Goal: Task Accomplishment & Management: Use online tool/utility

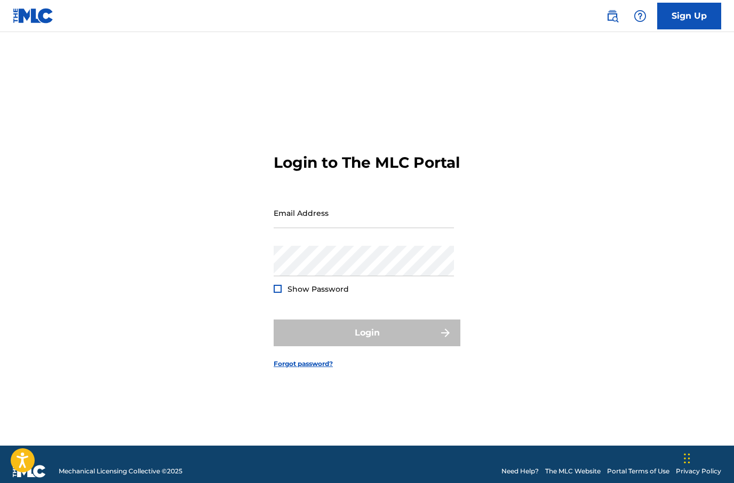
click at [375, 228] on input "Email Address" at bounding box center [364, 212] width 180 height 30
click at [594, 148] on div "Login to The MLC Portal Email Address Password Show Password Login Forgot passw…" at bounding box center [367, 252] width 734 height 386
click at [395, 228] on input "Email Address" at bounding box center [364, 212] width 180 height 30
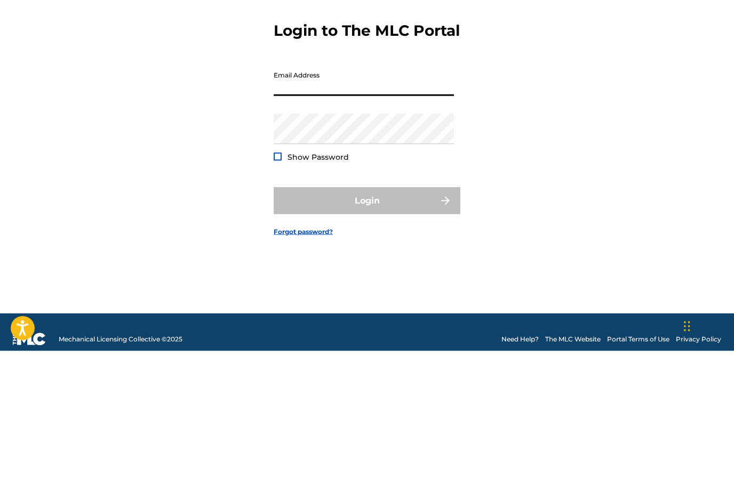
scroll to position [52, 0]
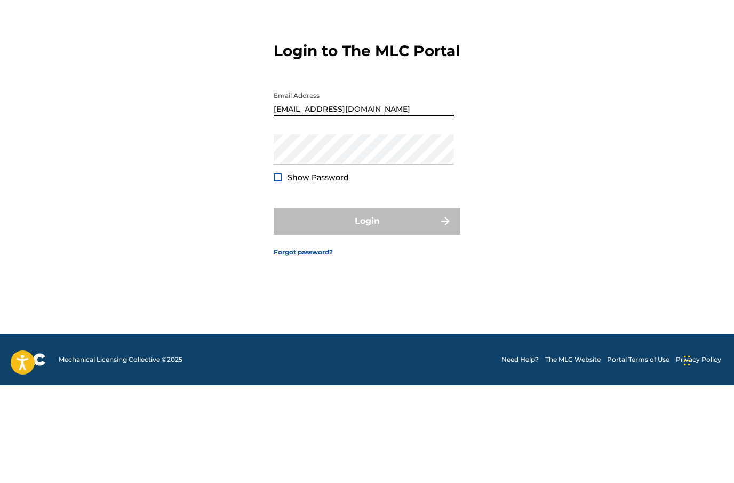
type input "Juanfoxx1@hotmail.com"
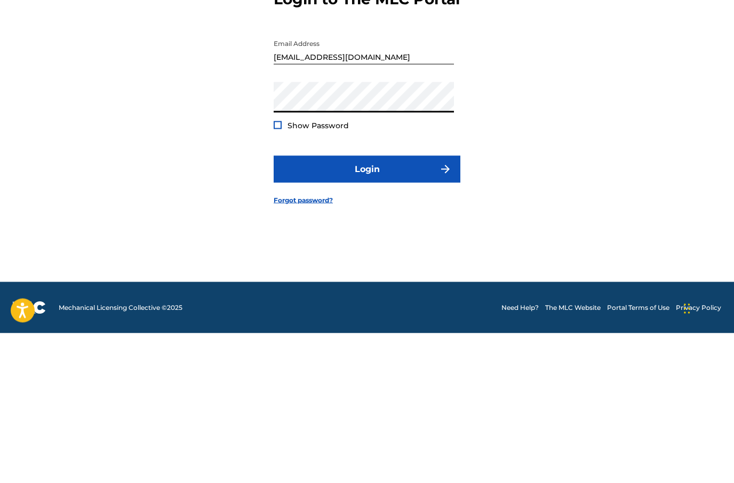
click at [436, 305] on button "Login" at bounding box center [367, 318] width 187 height 27
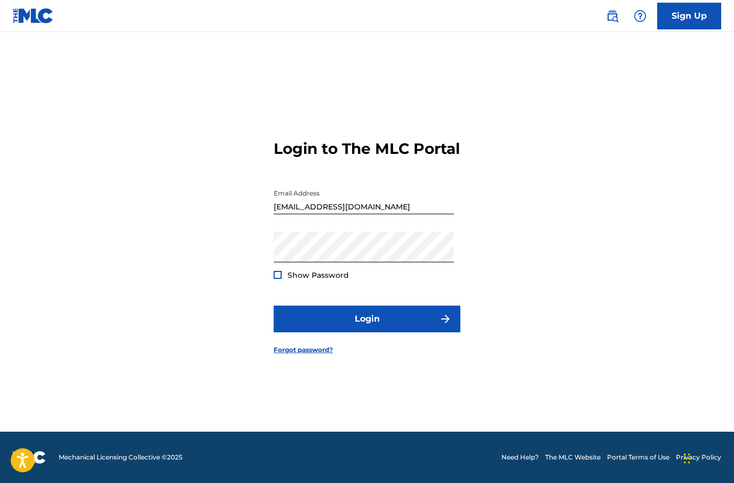
click at [303, 345] on link "Forgot password?" at bounding box center [303, 350] width 59 height 10
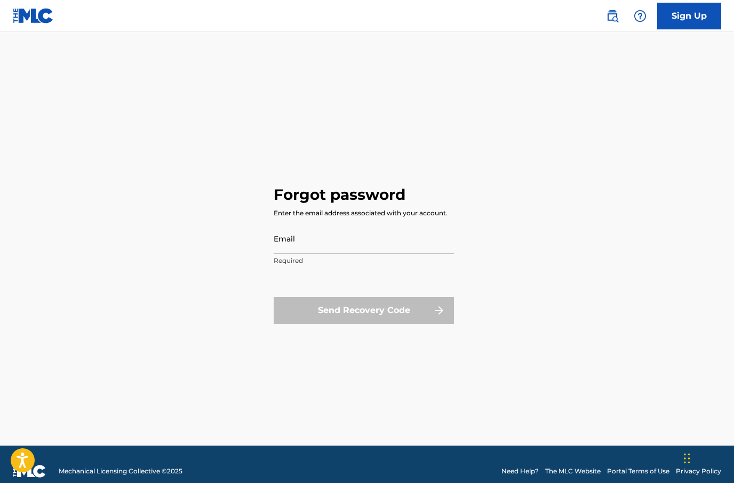
click at [363, 254] on input "Email" at bounding box center [364, 238] width 180 height 30
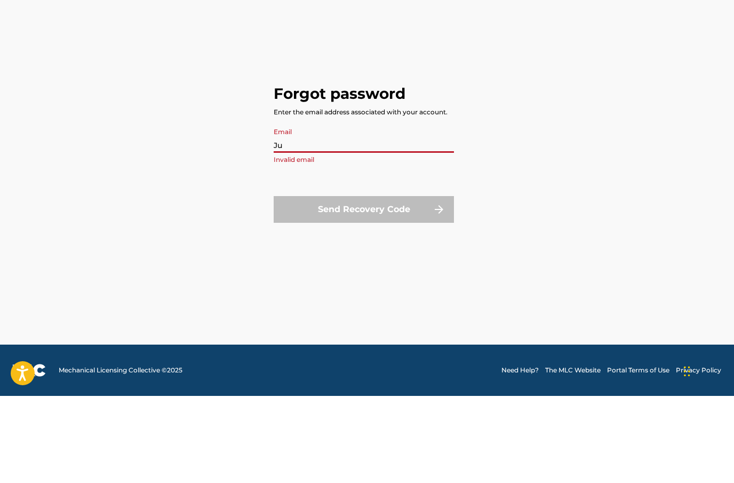
type input "J"
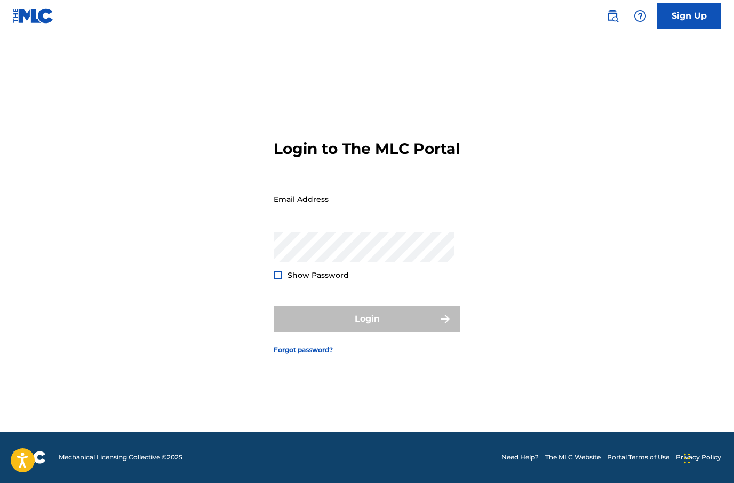
click at [325, 196] on input "Email Address" at bounding box center [364, 199] width 180 height 30
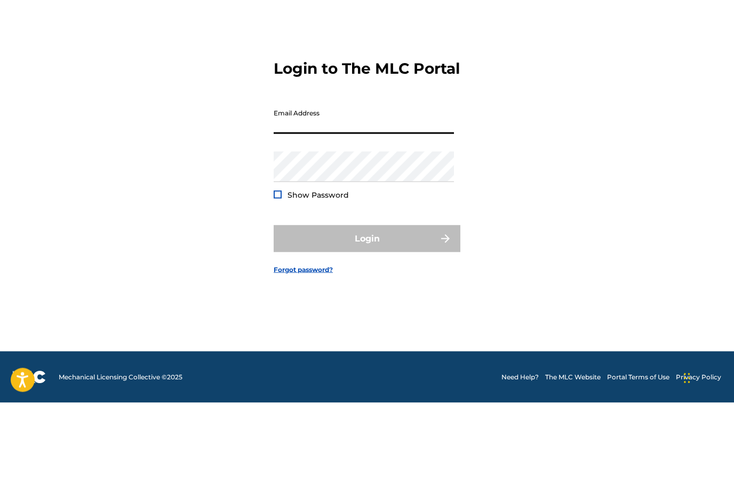
paste input "[EMAIL_ADDRESS][DOMAIN_NAME]"
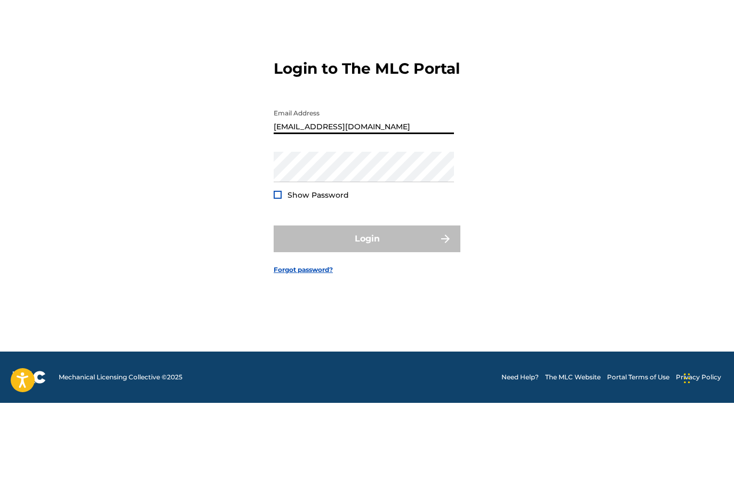
type input "[EMAIL_ADDRESS][DOMAIN_NAME]"
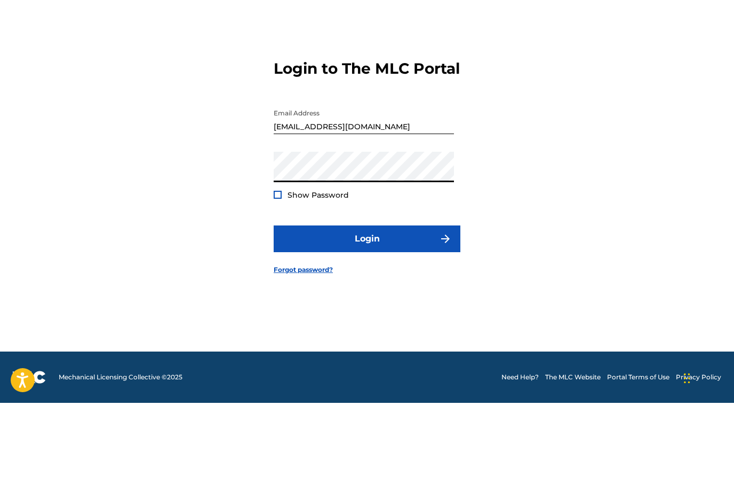
click at [276, 271] on div at bounding box center [278, 275] width 8 height 8
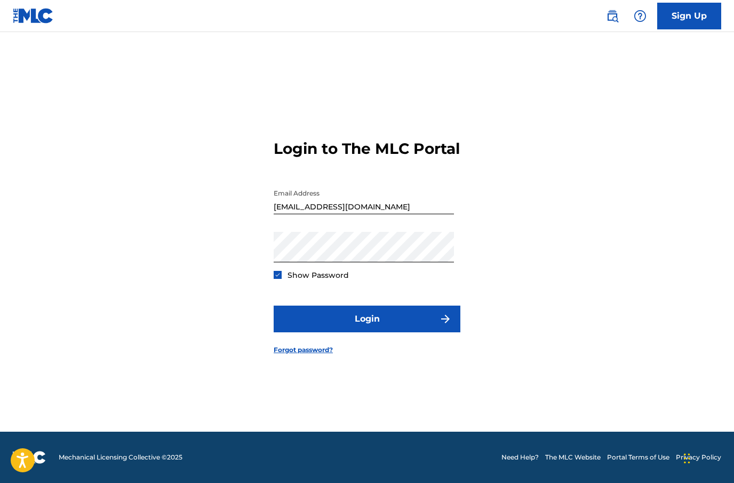
click at [420, 314] on button "Login" at bounding box center [367, 318] width 187 height 27
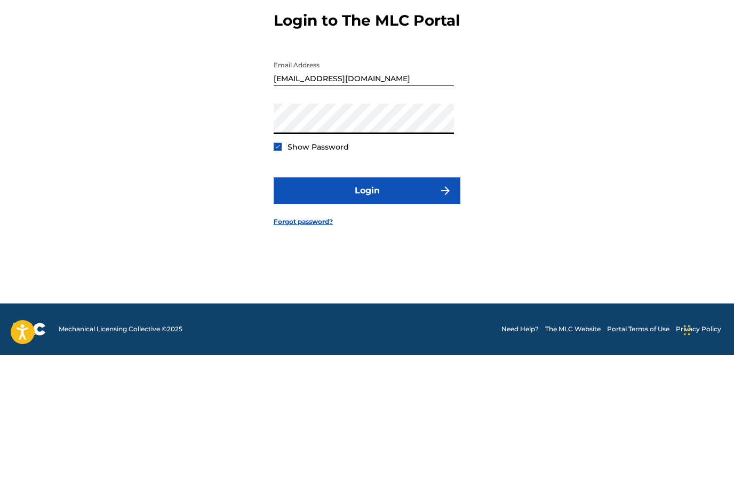
click at [397, 305] on button "Login" at bounding box center [367, 318] width 187 height 27
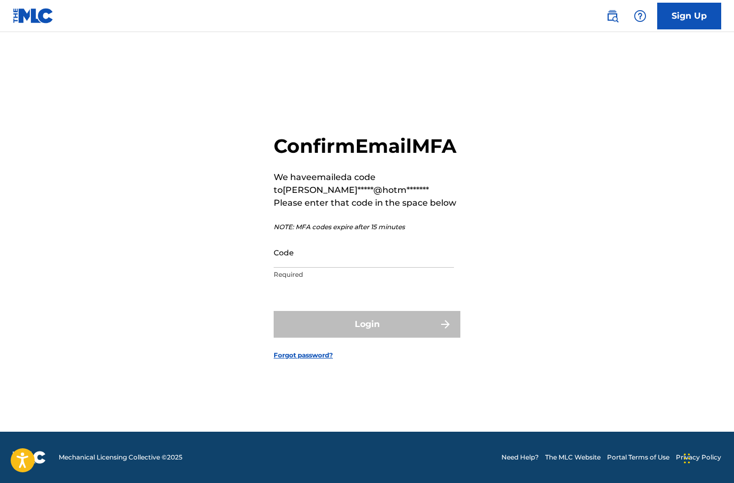
click at [303, 251] on input "Code" at bounding box center [364, 252] width 180 height 30
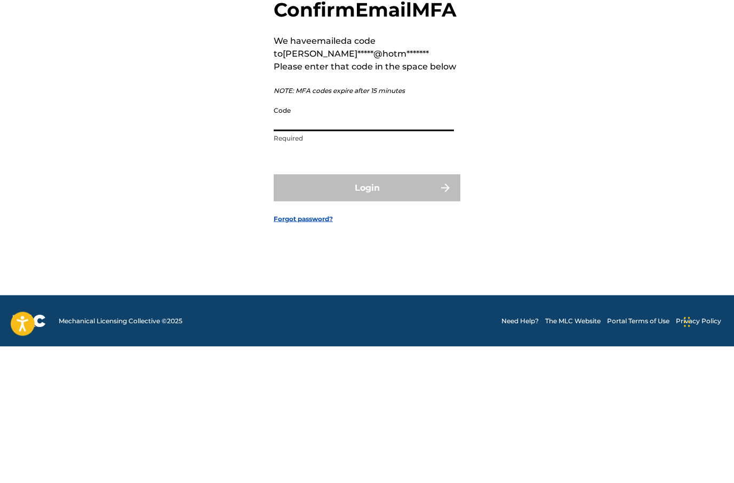
paste input "266977"
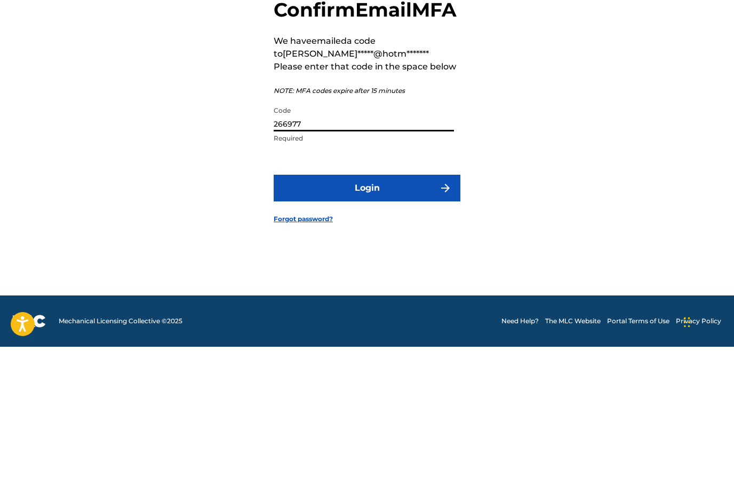
type input "266977"
click at [416, 311] on button "Login" at bounding box center [367, 324] width 187 height 27
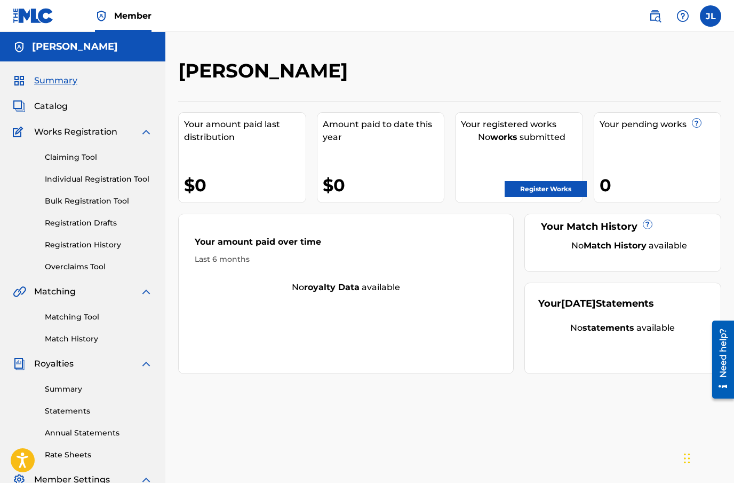
click at [560, 185] on link "Register Works" at bounding box center [546, 189] width 82 height 16
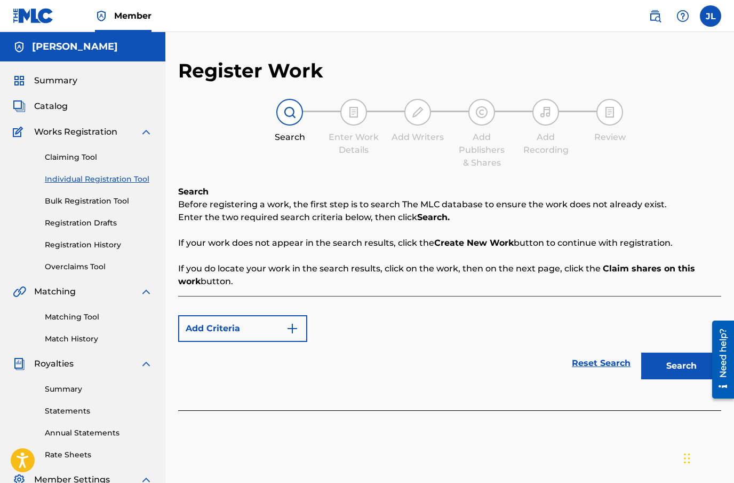
click at [291, 334] on img "Search Form" at bounding box center [292, 328] width 13 height 13
click at [254, 328] on button "Add Criteria" at bounding box center [242, 328] width 129 height 27
click at [294, 328] on img "Search Form" at bounding box center [292, 328] width 13 height 13
click at [249, 330] on div "Max Criteria Reached" at bounding box center [242, 328] width 129 height 27
click at [268, 327] on div "Max Criteria Reached" at bounding box center [242, 328] width 129 height 27
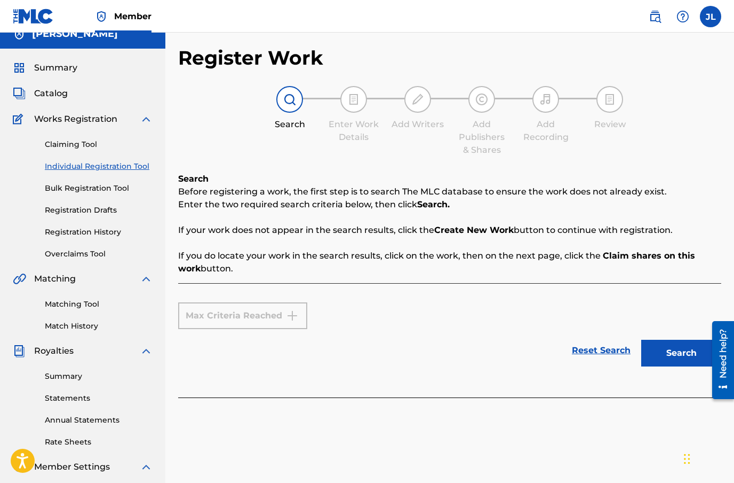
scroll to position [13, 0]
click at [608, 349] on link "Reset Search" at bounding box center [601, 349] width 69 height 23
click at [609, 350] on link "Reset Search" at bounding box center [601, 349] width 69 height 23
click at [603, 350] on link "Reset Search" at bounding box center [601, 349] width 69 height 23
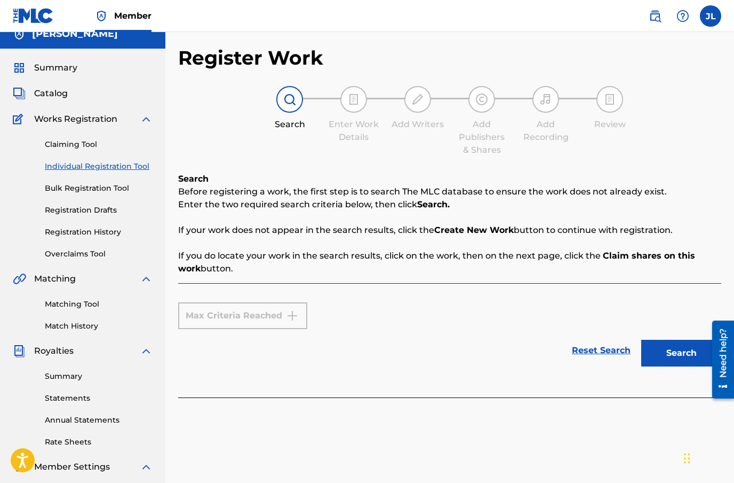
click at [673, 358] on button "Search" at bounding box center [682, 352] width 80 height 27
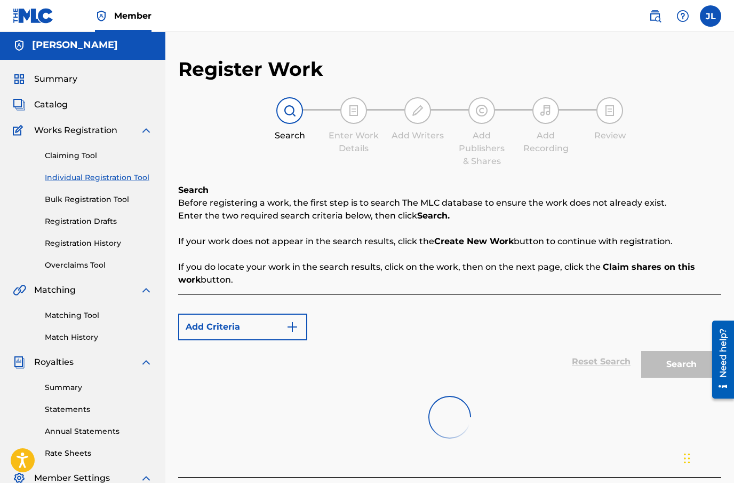
scroll to position [0, 0]
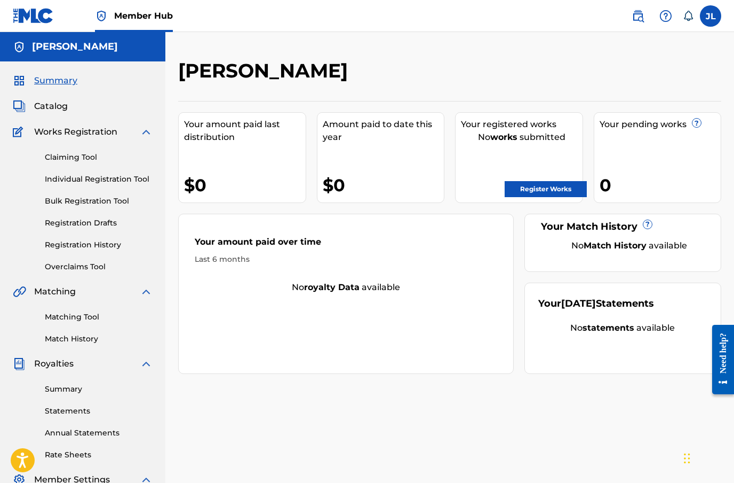
click at [550, 185] on link "Register Works" at bounding box center [546, 189] width 82 height 16
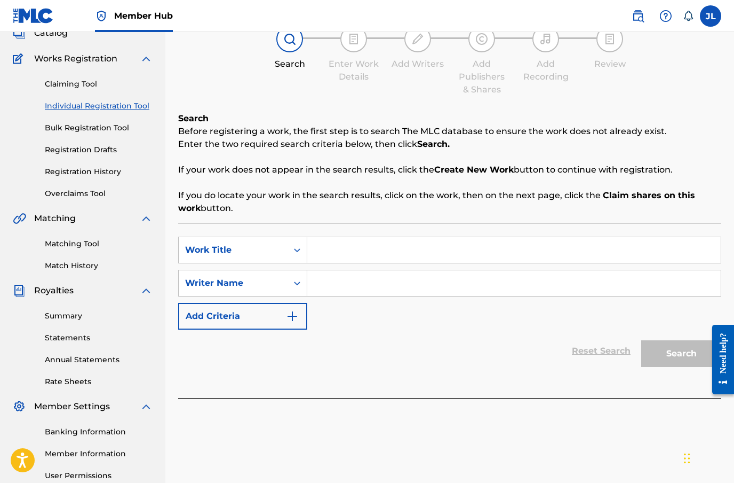
scroll to position [80, 0]
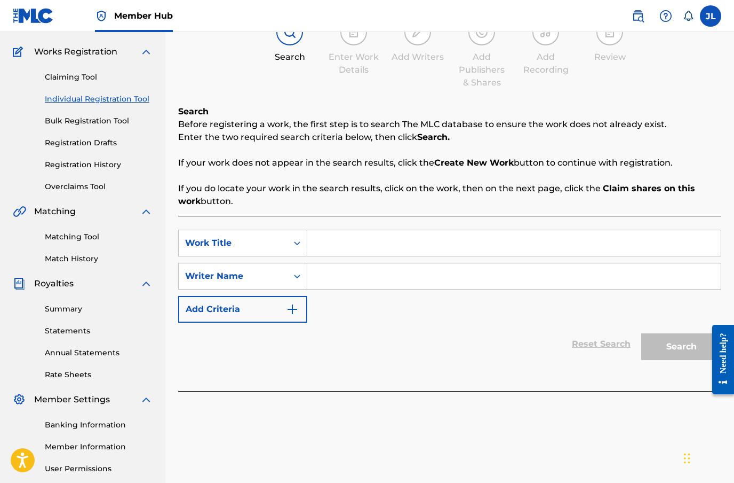
click at [346, 243] on input "Search Form" at bounding box center [514, 243] width 414 height 26
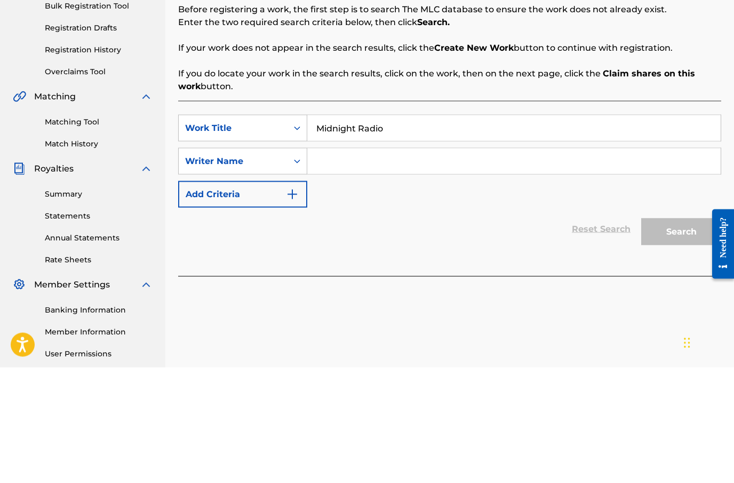
type input "Midnight Radio"
click at [395, 264] on input "Search Form" at bounding box center [514, 277] width 414 height 26
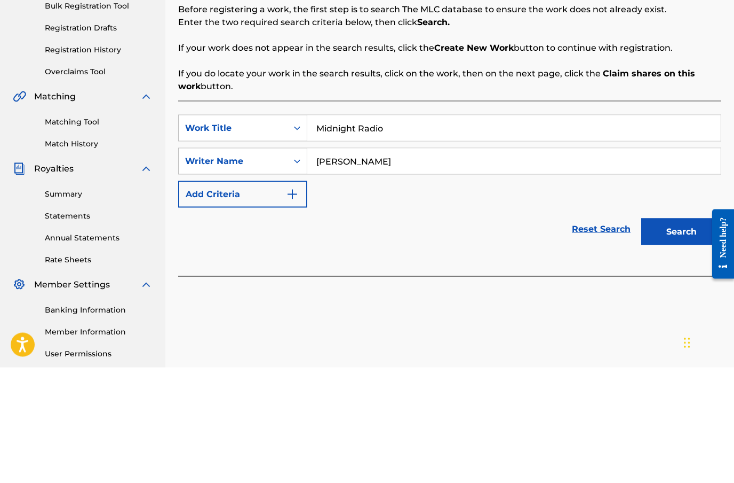
type input "[PERSON_NAME]"
click at [682, 334] on button "Search" at bounding box center [682, 347] width 80 height 27
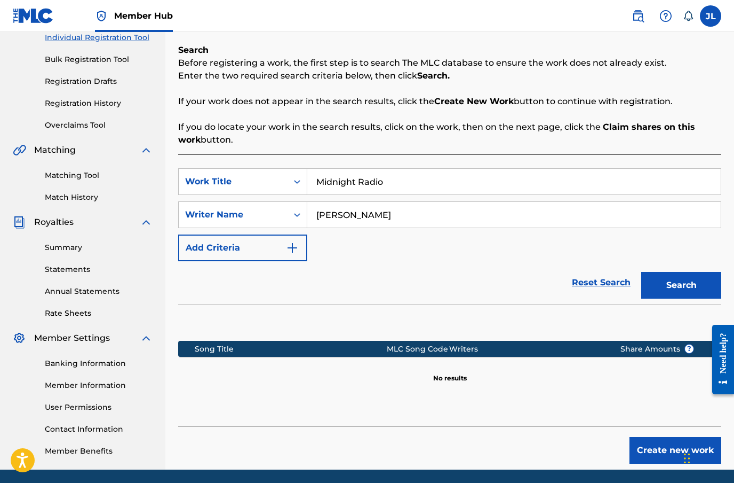
click at [390, 213] on input "[PERSON_NAME]" at bounding box center [514, 215] width 414 height 26
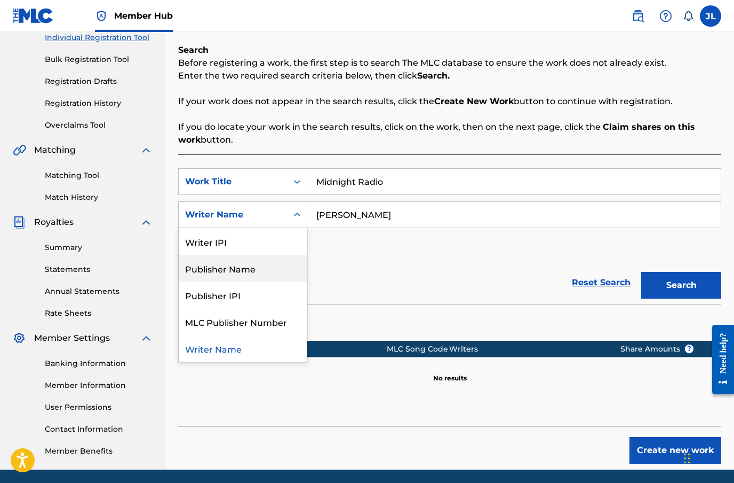
click at [256, 267] on div "Publisher Name" at bounding box center [243, 268] width 128 height 27
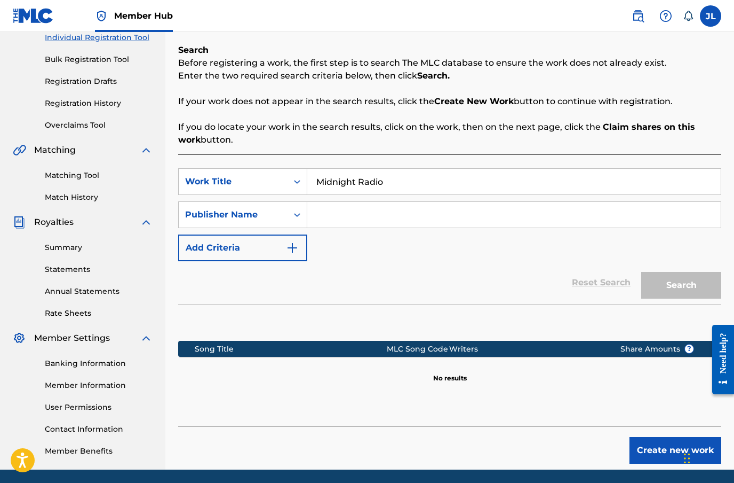
click at [352, 214] on input "Search Form" at bounding box center [514, 215] width 414 height 26
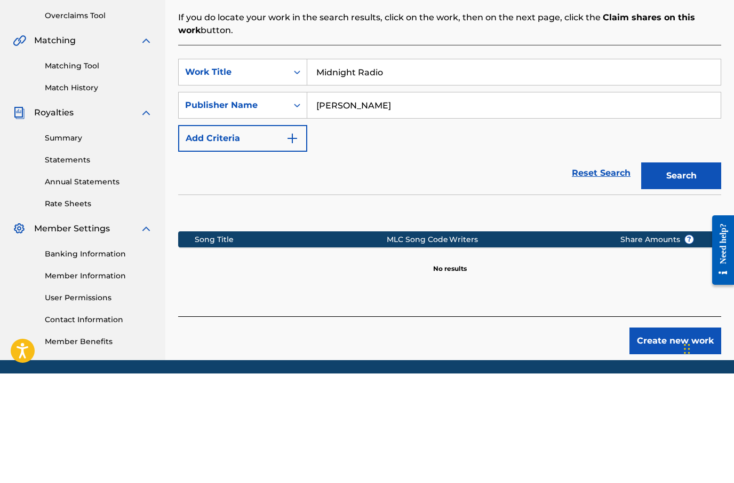
click at [690, 272] on button "Search" at bounding box center [682, 285] width 80 height 27
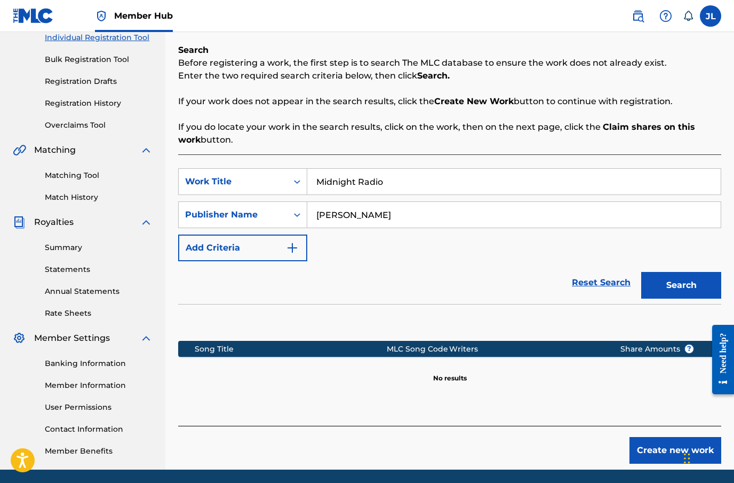
click at [550, 218] on input "[PERSON_NAME]" at bounding box center [514, 215] width 414 height 26
type input "J"
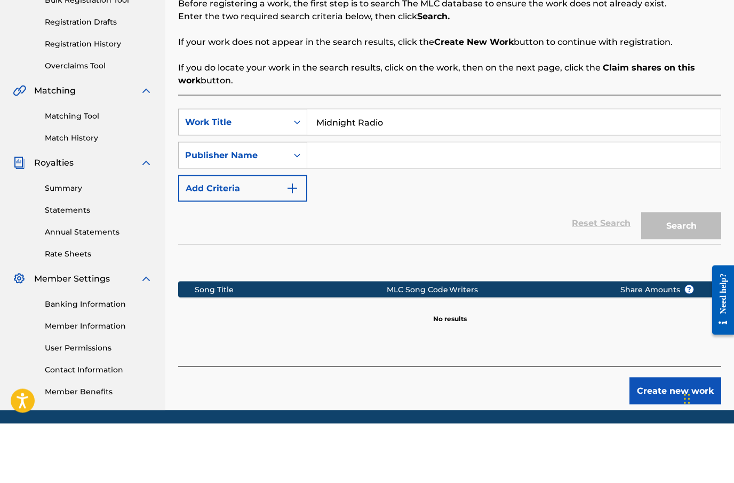
click at [594, 188] on div "SearchWithCriteria32dfb526-c382-4842-ba2d-e10784364672 Work Title Midnight Radi…" at bounding box center [449, 214] width 543 height 93
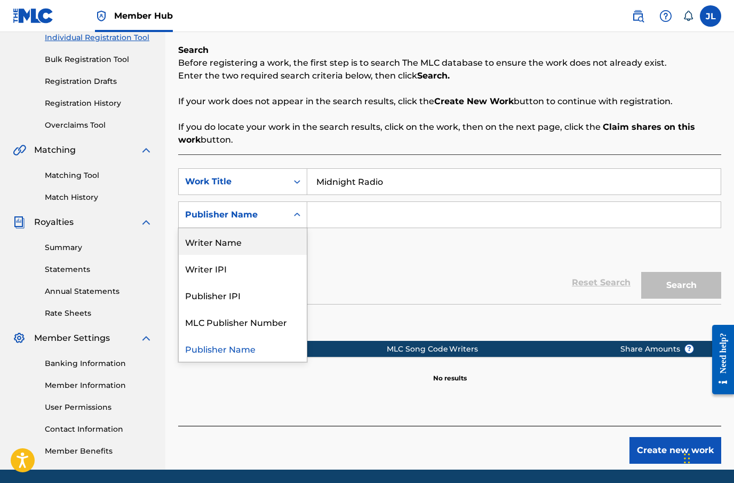
click at [269, 234] on div "Writer Name" at bounding box center [243, 241] width 128 height 27
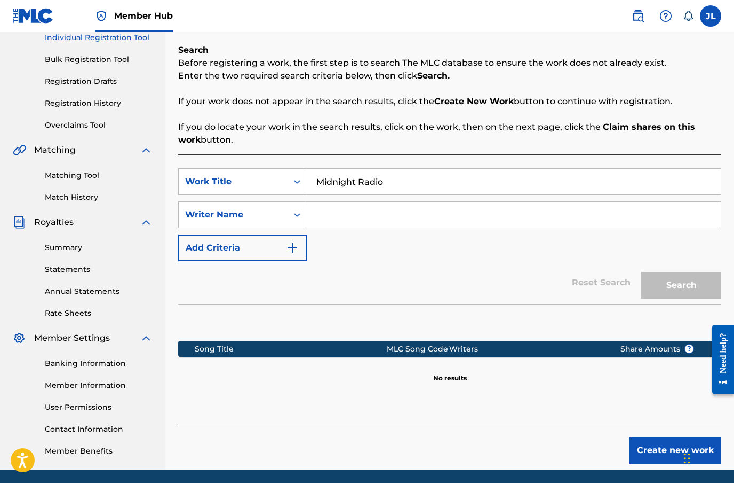
click at [350, 219] on input "Search Form" at bounding box center [514, 215] width 414 height 26
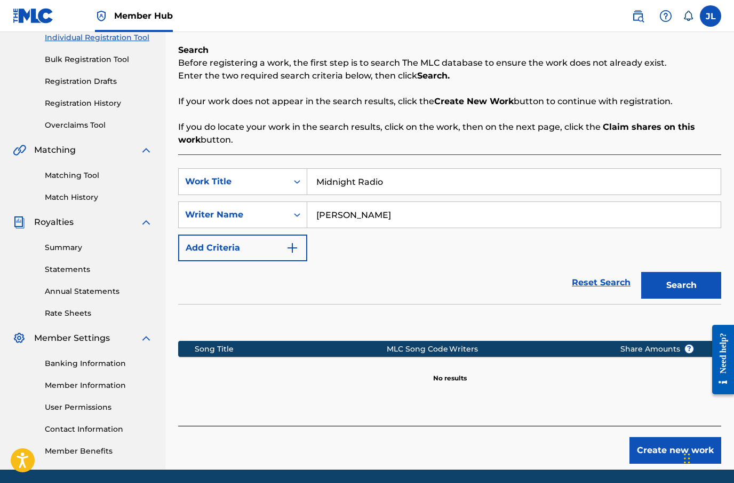
type input "[PERSON_NAME]"
click at [693, 283] on button "Search" at bounding box center [682, 285] width 80 height 27
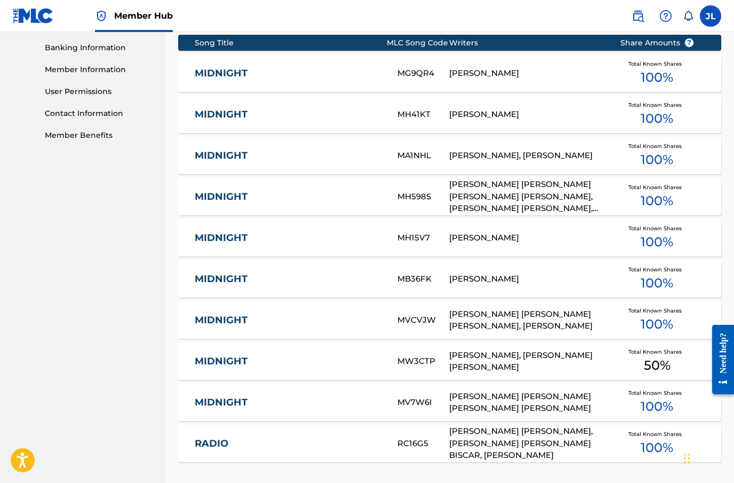
scroll to position [466, 0]
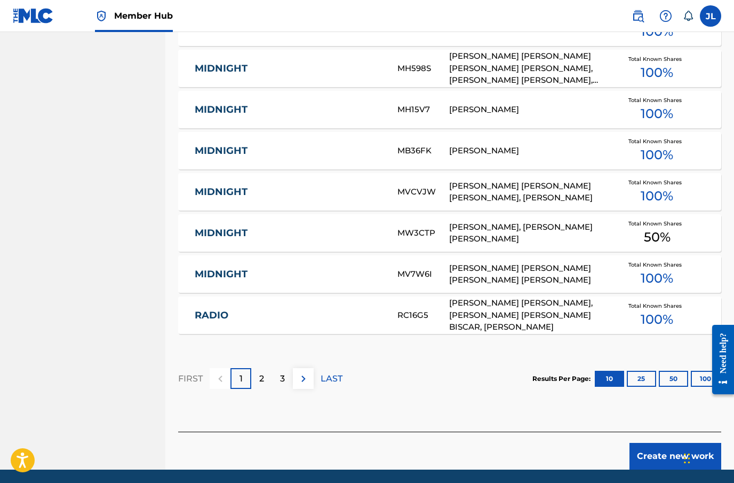
click at [256, 372] on div "2" at bounding box center [261, 378] width 21 height 21
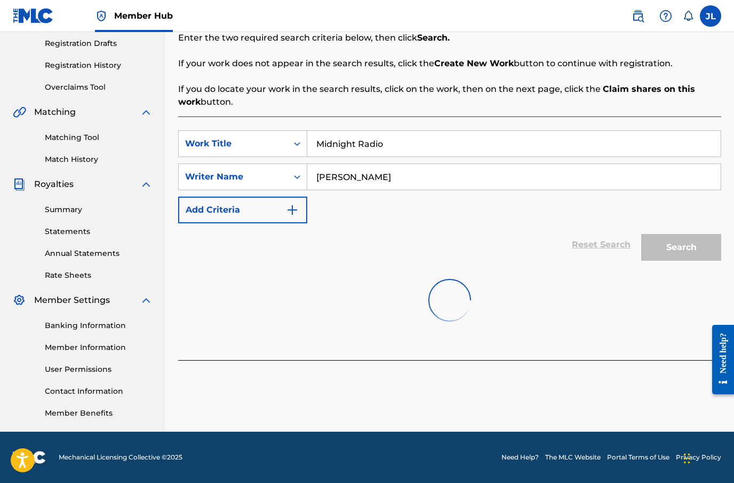
scroll to position [141, 0]
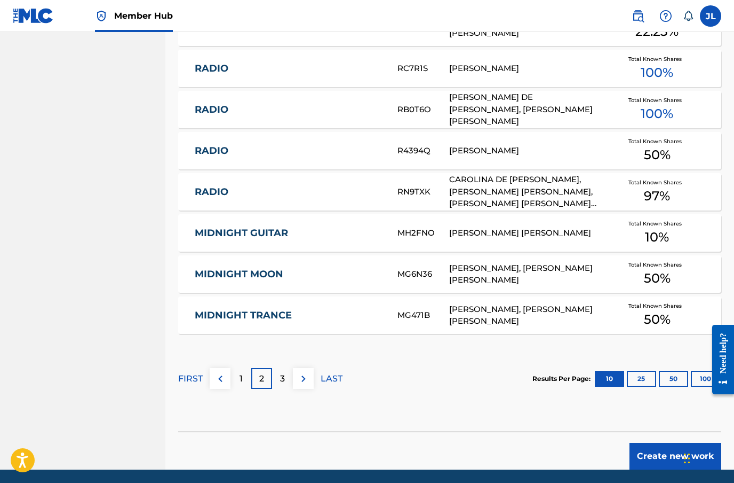
click at [287, 383] on div "3" at bounding box center [282, 378] width 21 height 21
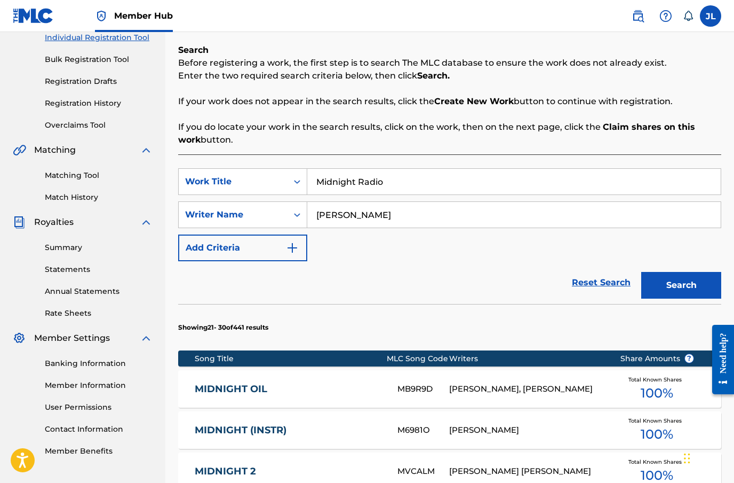
click at [597, 285] on link "Reset Search" at bounding box center [601, 282] width 69 height 23
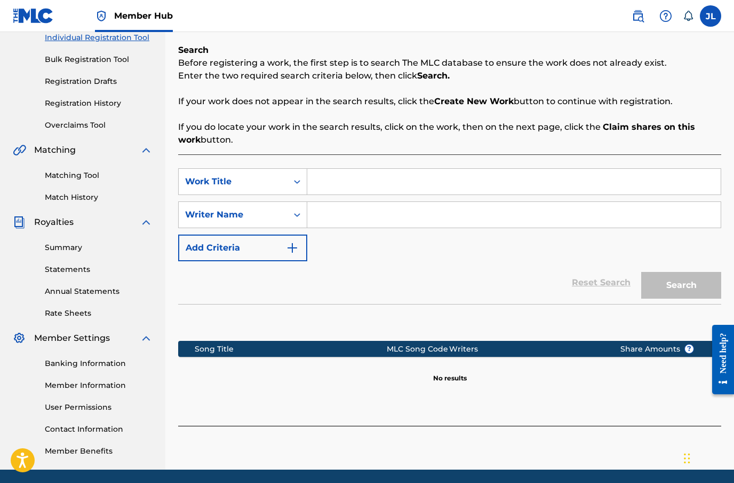
click at [419, 187] on input "Search Form" at bounding box center [514, 182] width 414 height 26
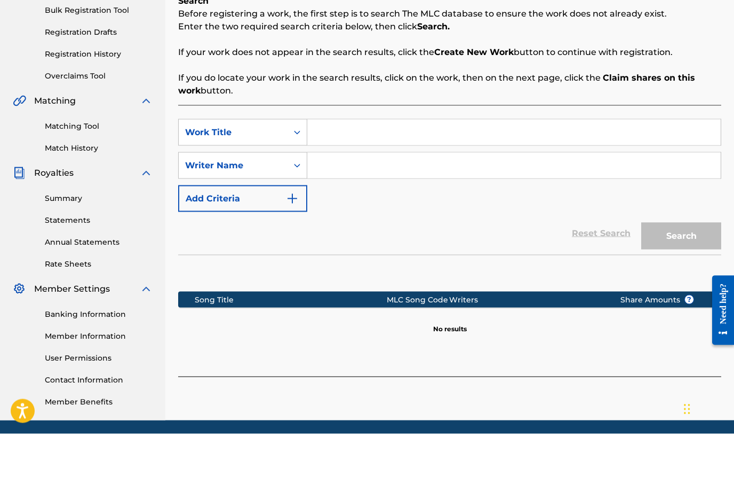
click at [341, 202] on input "Search Form" at bounding box center [514, 215] width 414 height 26
type input "[PERSON_NAME]"
click at [331, 169] on input "Search Form" at bounding box center [514, 182] width 414 height 26
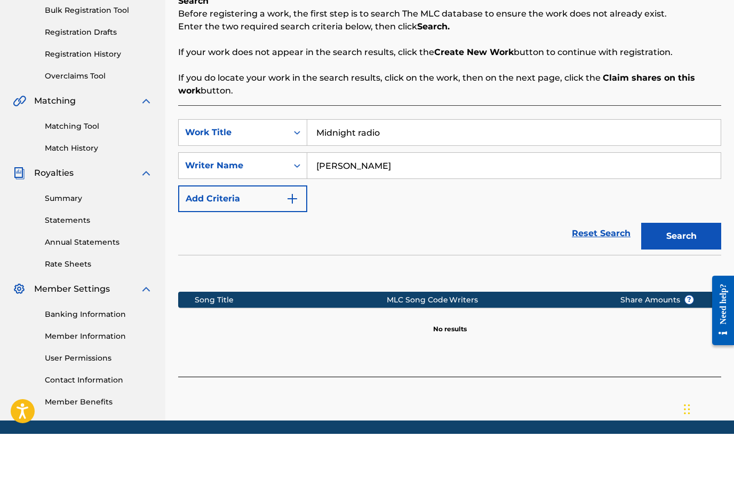
type input "Midnight radio"
click at [687, 272] on button "Search" at bounding box center [682, 285] width 80 height 27
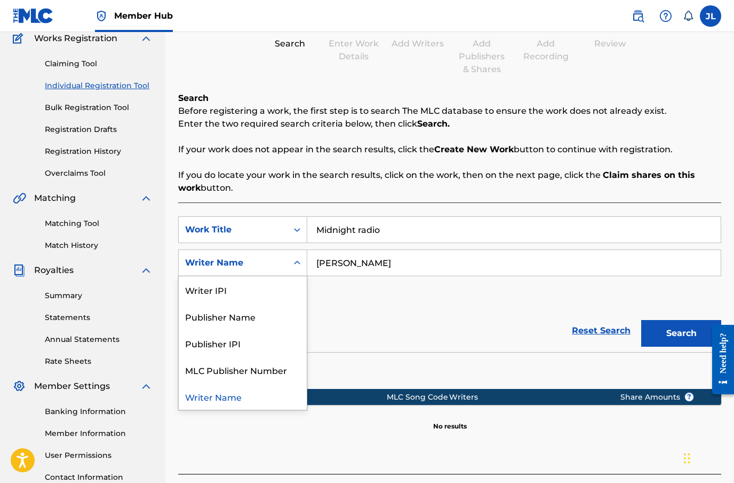
scroll to position [80, 0]
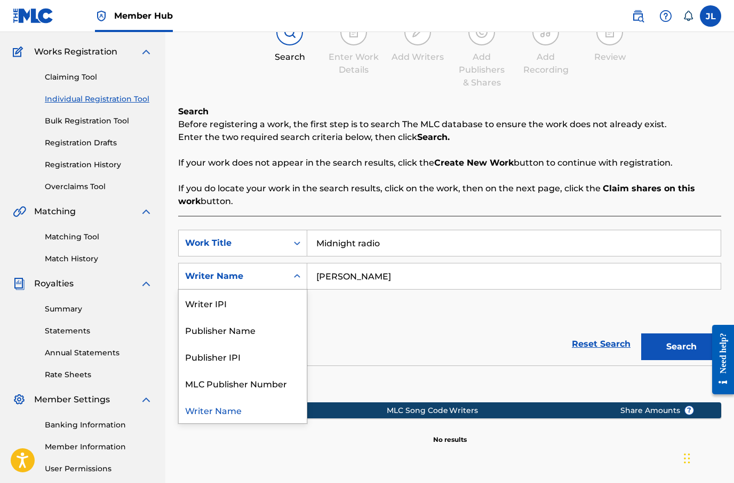
click at [271, 303] on div "Writer IPI" at bounding box center [243, 302] width 128 height 27
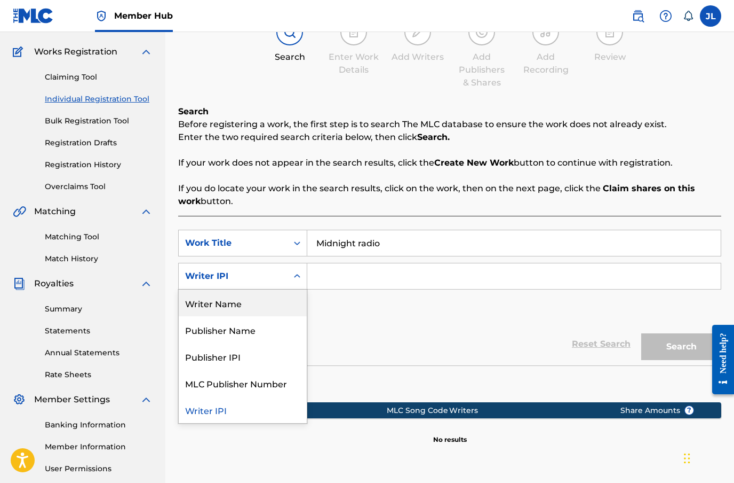
click at [268, 306] on div "Writer Name" at bounding box center [243, 302] width 128 height 27
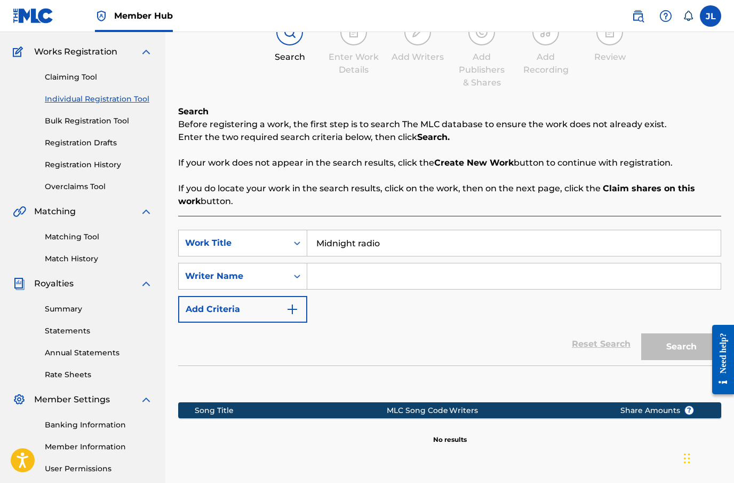
click at [339, 279] on input "Search Form" at bounding box center [514, 276] width 414 height 26
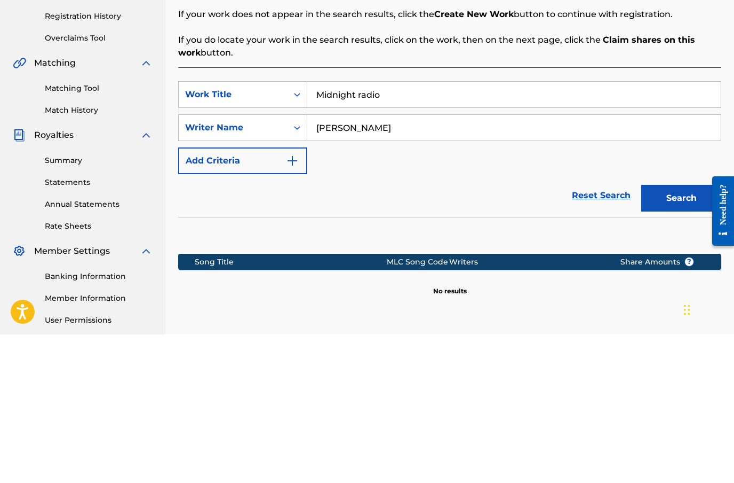
type input "[PERSON_NAME]"
click at [681, 333] on button "Search" at bounding box center [682, 346] width 80 height 27
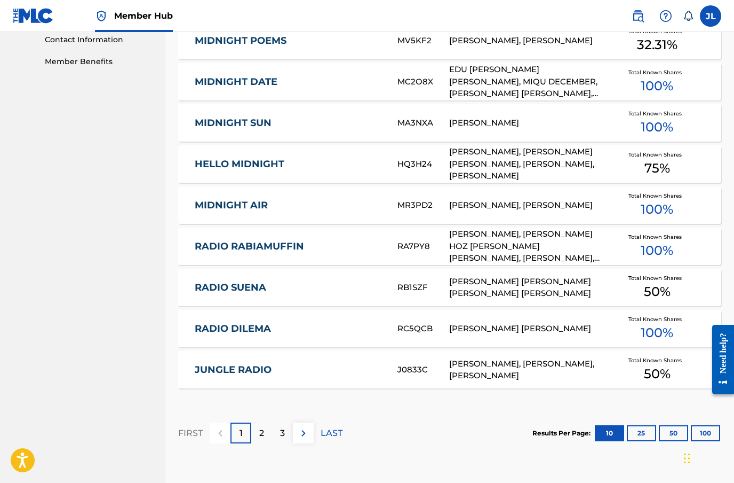
scroll to position [531, 0]
click at [304, 437] on img at bounding box center [303, 432] width 13 height 13
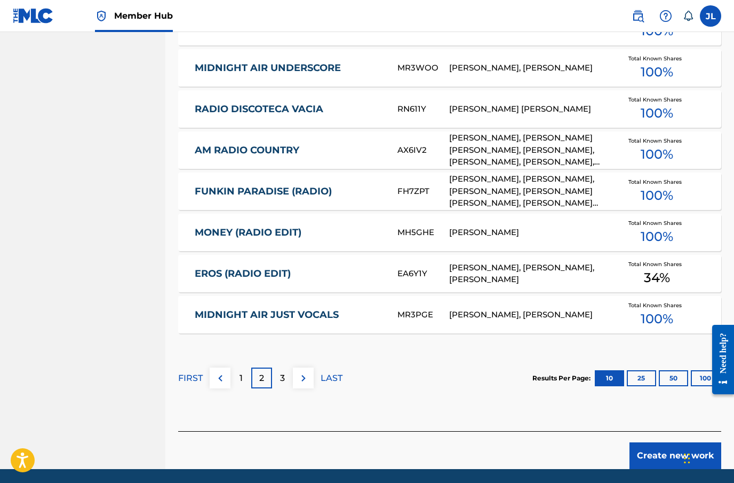
scroll to position [585, 0]
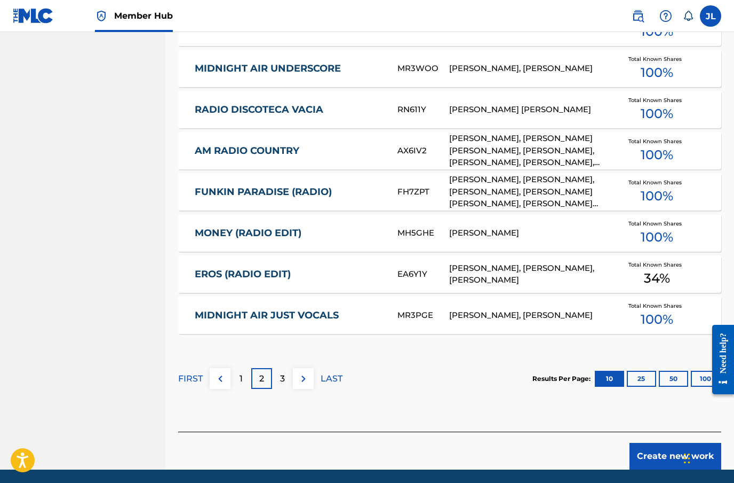
click at [304, 383] on img at bounding box center [303, 378] width 13 height 13
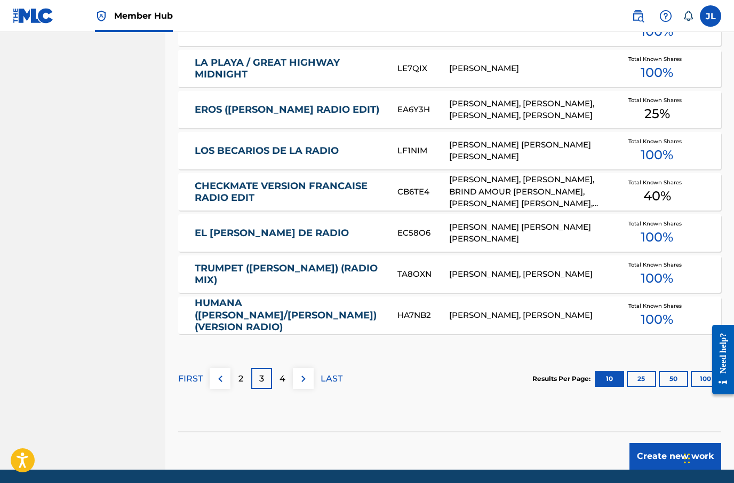
click at [299, 388] on button at bounding box center [303, 378] width 21 height 21
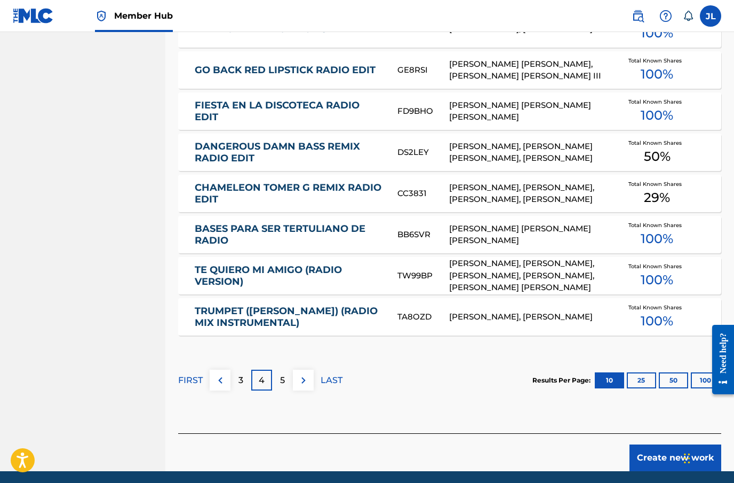
scroll to position [584, 0]
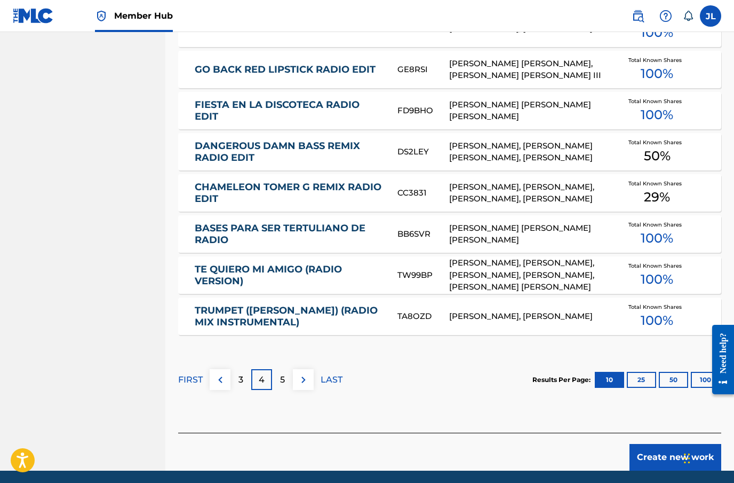
click at [303, 384] on img at bounding box center [303, 379] width 13 height 13
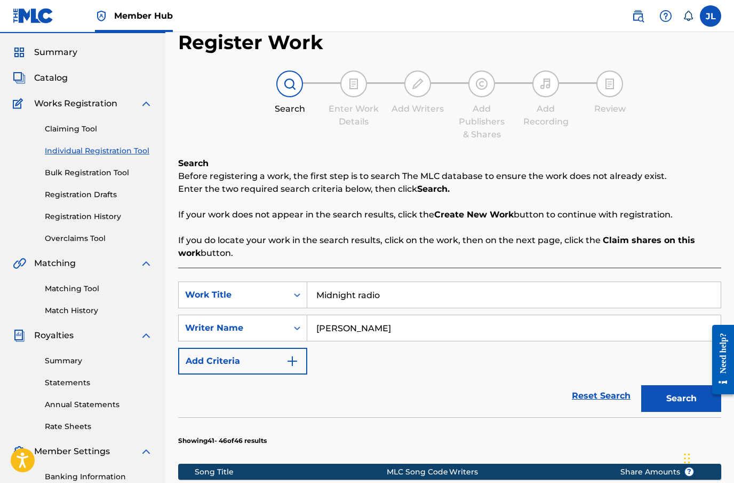
scroll to position [0, 0]
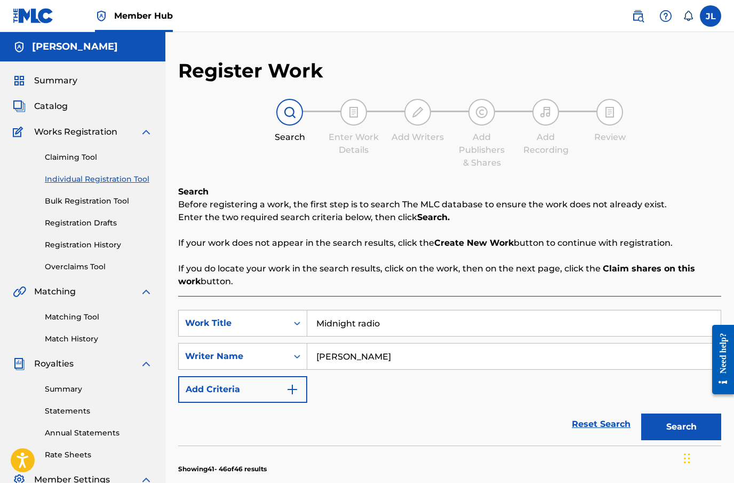
click at [75, 83] on span "Summary" at bounding box center [55, 80] width 43 height 13
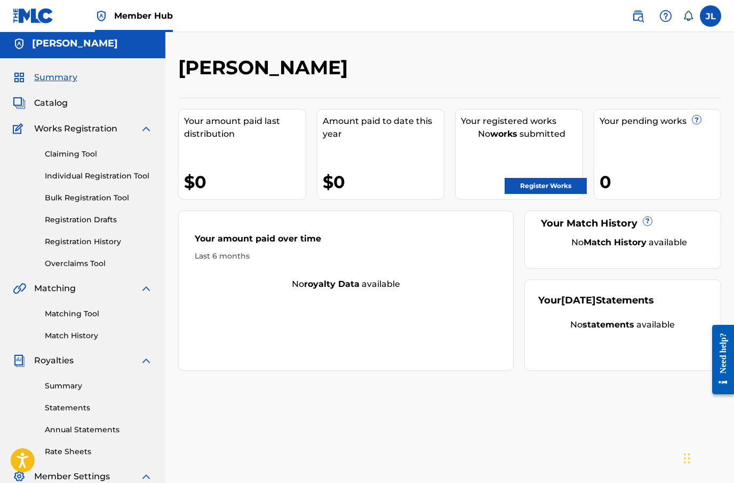
scroll to position [5, 0]
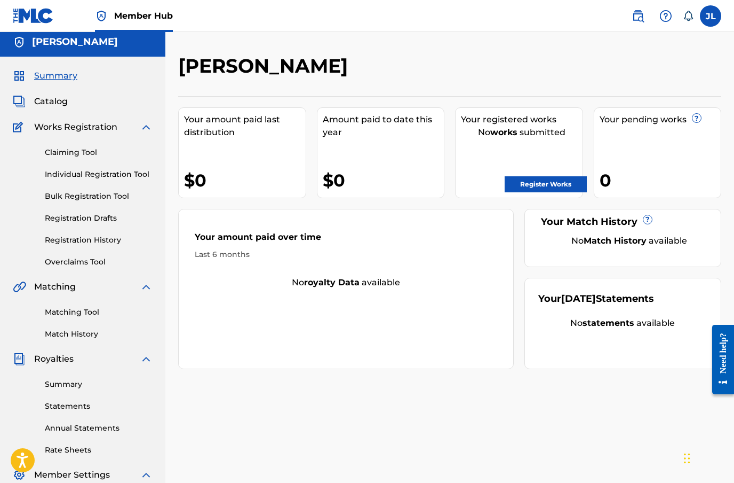
click at [86, 148] on link "Claiming Tool" at bounding box center [99, 152] width 108 height 11
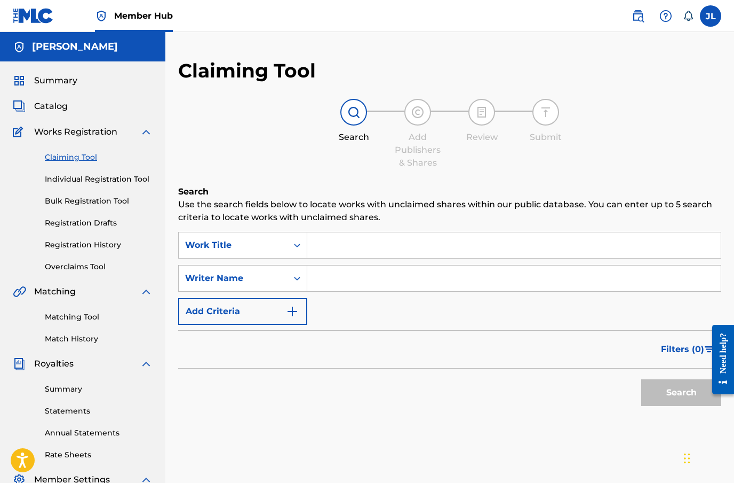
click at [363, 247] on input "Search Form" at bounding box center [514, 245] width 414 height 26
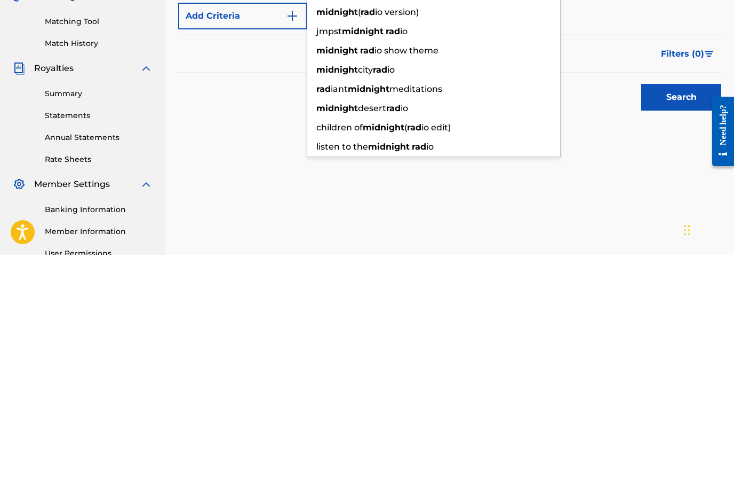
scroll to position [69, 0]
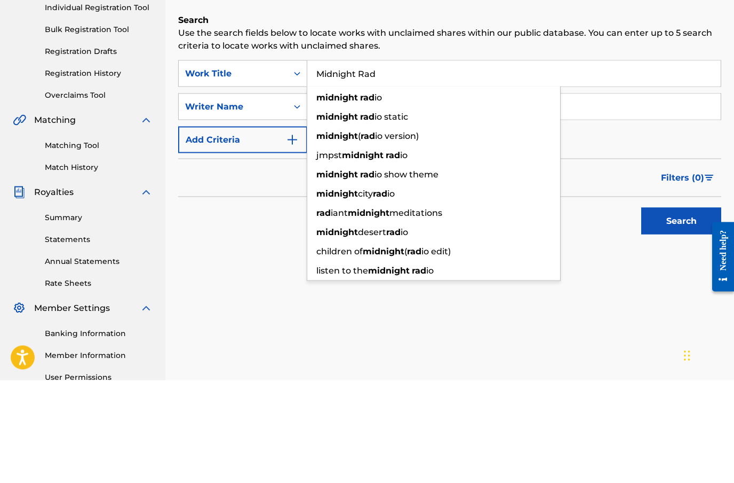
click at [375, 195] on span "io" at bounding box center [378, 200] width 7 height 10
type input "midnight radio"
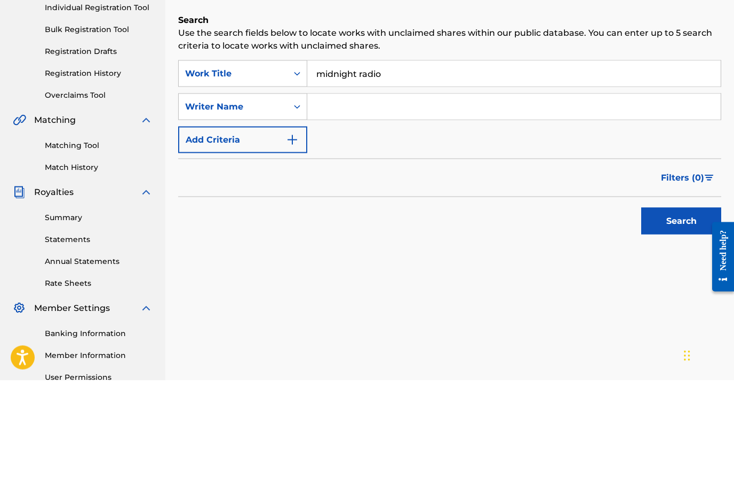
click at [681, 310] on button "Search" at bounding box center [682, 323] width 80 height 27
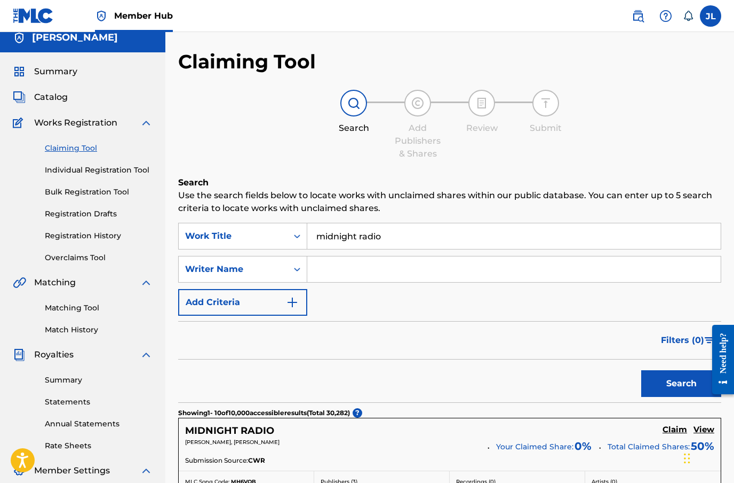
scroll to position [0, 0]
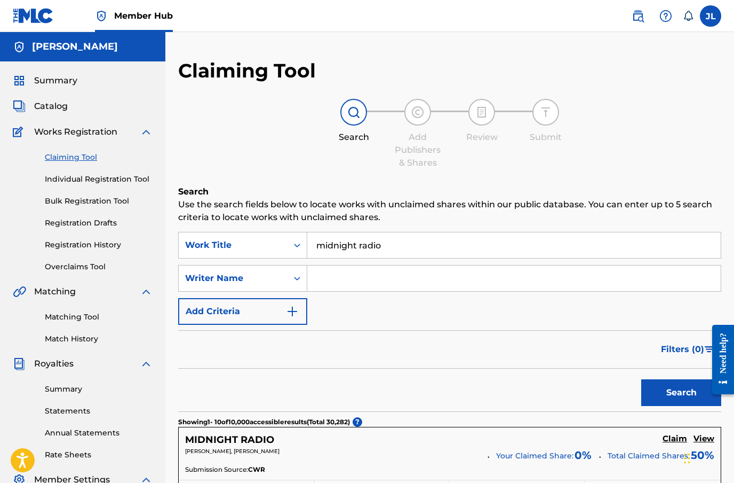
click at [373, 281] on input "Search Form" at bounding box center [514, 278] width 414 height 26
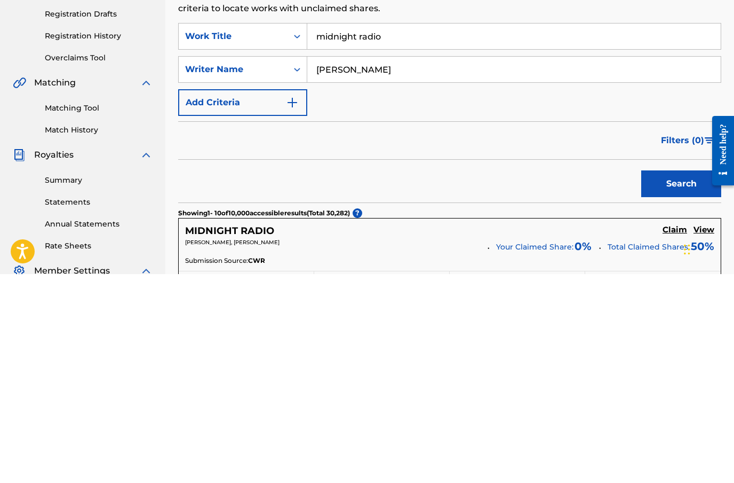
click at [682, 379] on button "Search" at bounding box center [682, 392] width 80 height 27
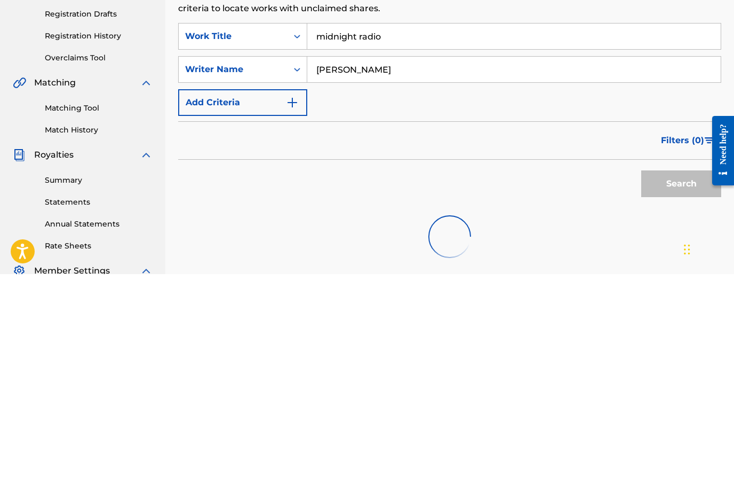
scroll to position [141, 0]
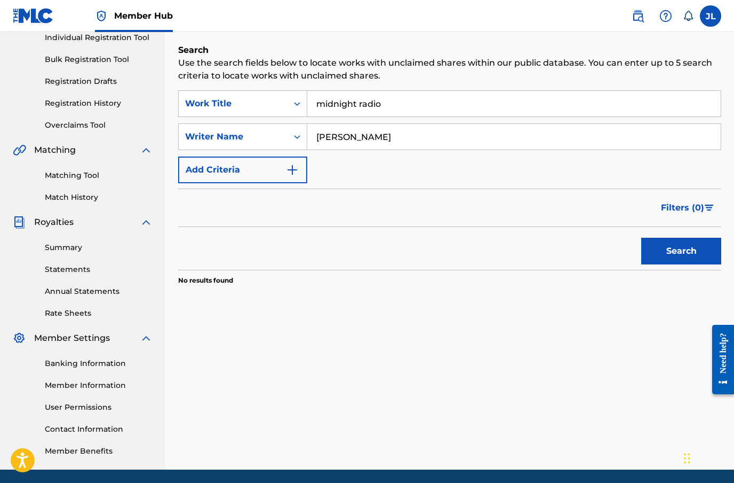
click at [460, 139] on input "[PERSON_NAME]" at bounding box center [514, 137] width 414 height 26
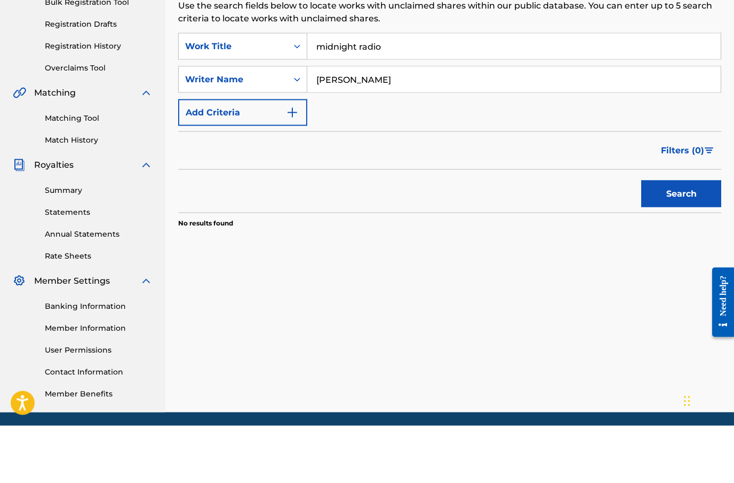
click at [690, 238] on button "Search" at bounding box center [682, 251] width 80 height 27
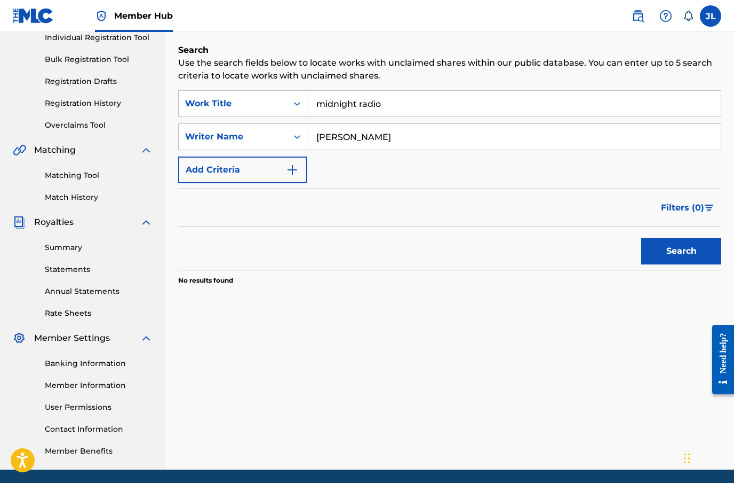
click at [467, 133] on input "[PERSON_NAME]" at bounding box center [514, 137] width 414 height 26
click at [684, 244] on button "Search" at bounding box center [682, 251] width 80 height 27
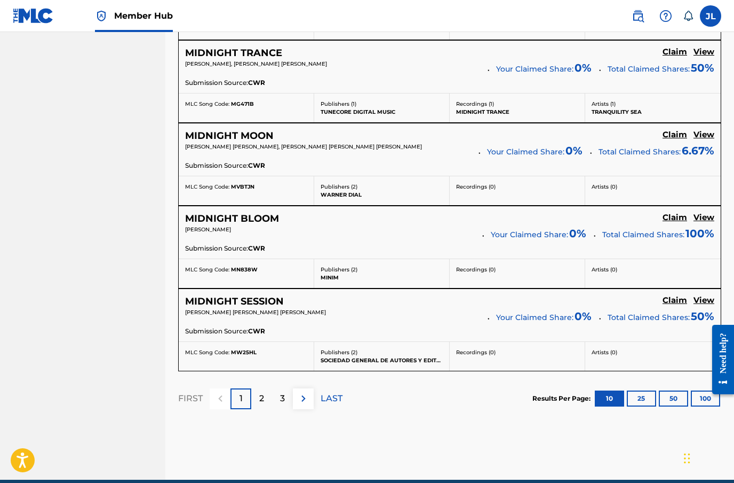
scroll to position [880, 0]
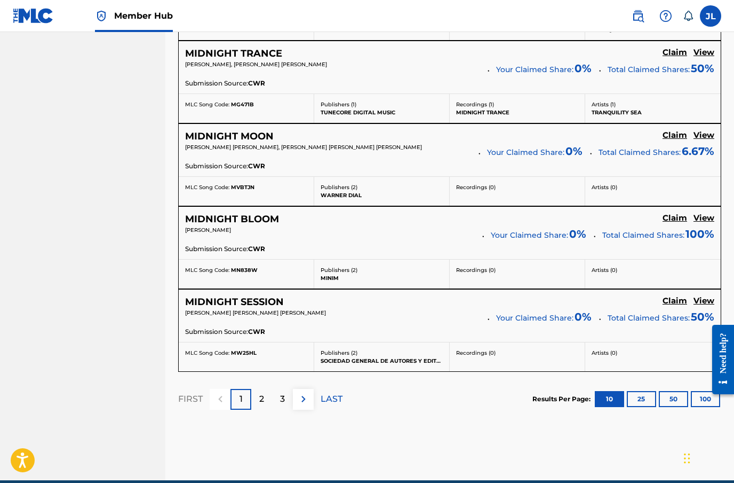
click at [299, 396] on button at bounding box center [303, 399] width 21 height 21
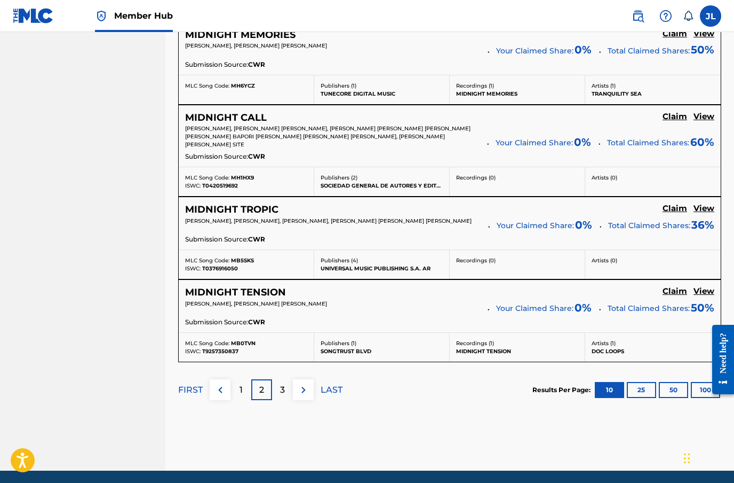
click at [302, 392] on img at bounding box center [303, 389] width 13 height 13
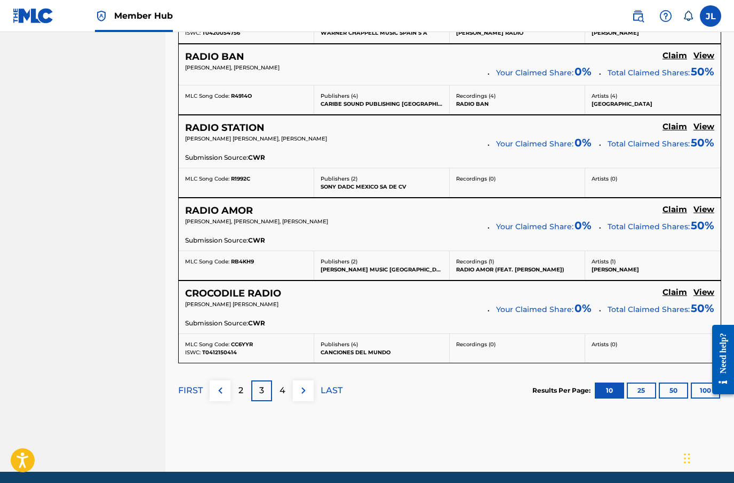
scroll to position [860, 0]
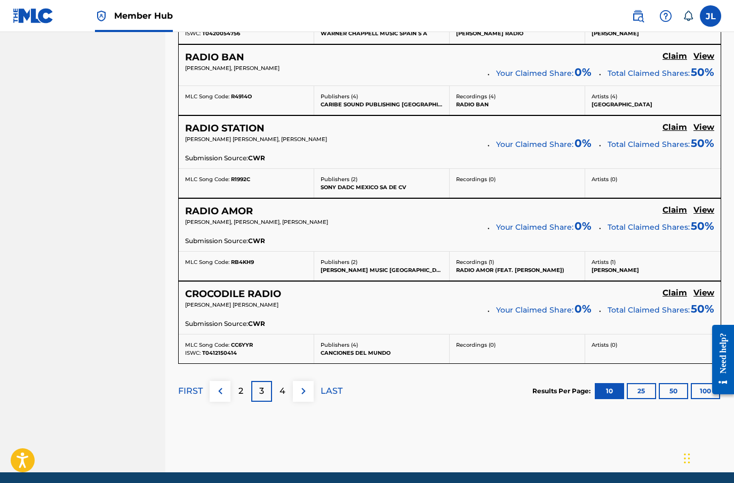
click at [298, 393] on img at bounding box center [303, 390] width 13 height 13
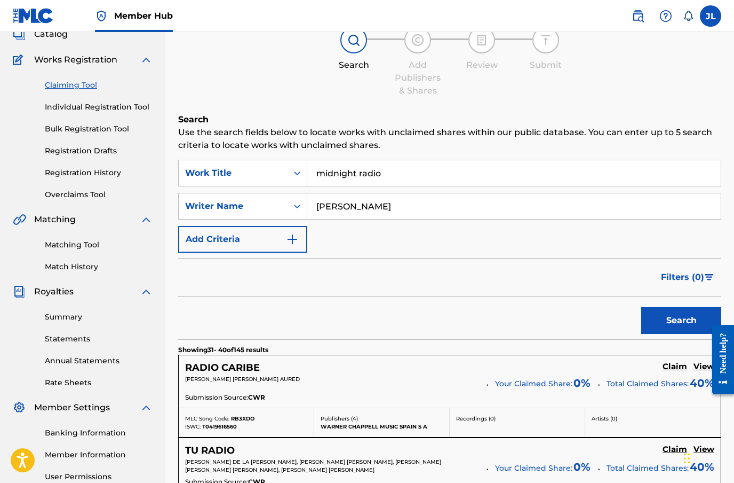
scroll to position [0, 0]
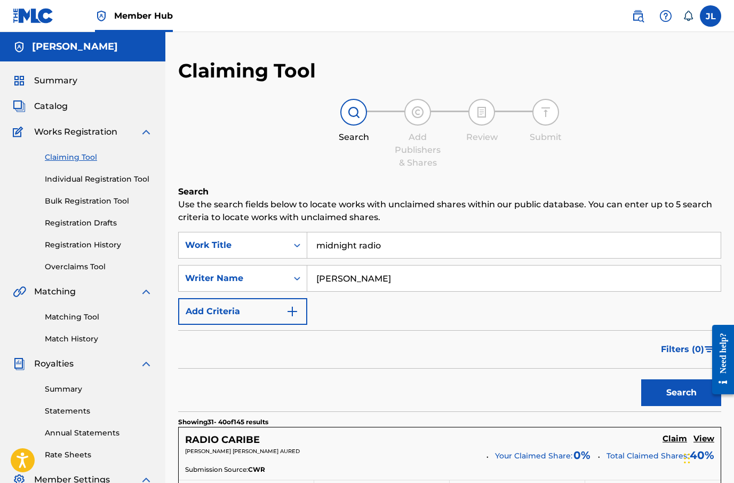
click at [355, 281] on input "[PERSON_NAME]" at bounding box center [514, 278] width 414 height 26
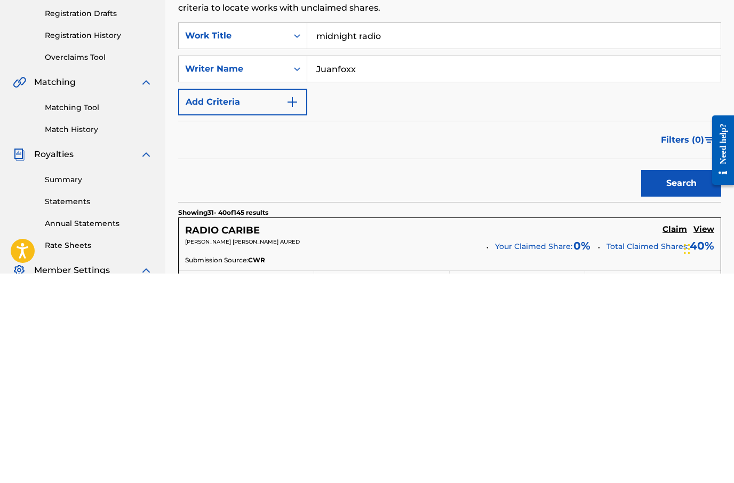
type input "Juanfoxx"
click at [678, 379] on button "Search" at bounding box center [682, 392] width 80 height 27
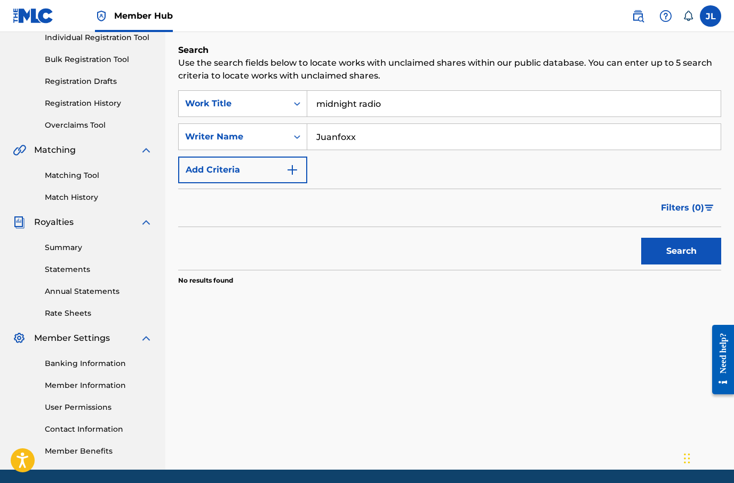
click at [298, 131] on icon "Search Form" at bounding box center [297, 136] width 11 height 11
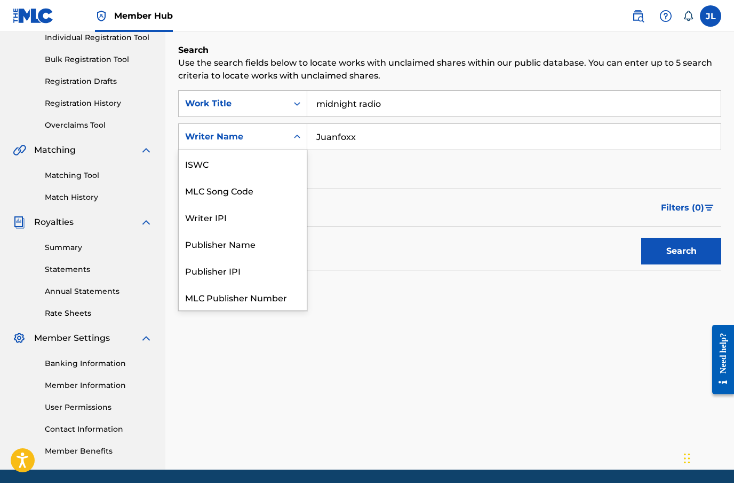
scroll to position [27, 0]
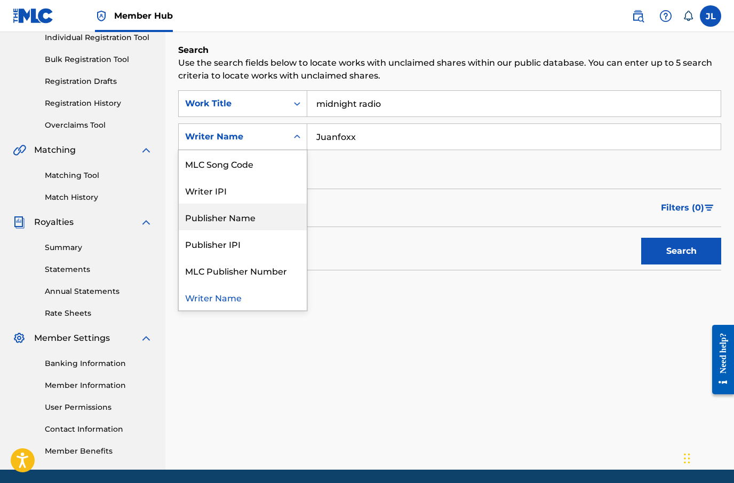
click at [267, 219] on div "Publisher Name" at bounding box center [243, 216] width 128 height 27
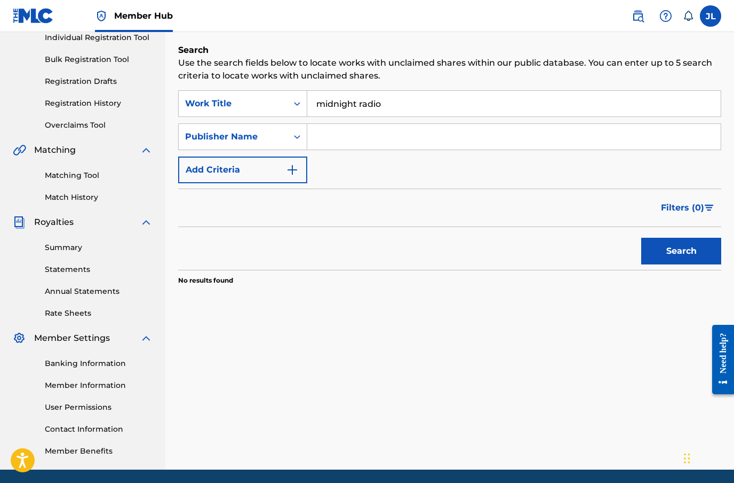
click at [402, 140] on input "Search Form" at bounding box center [514, 137] width 414 height 26
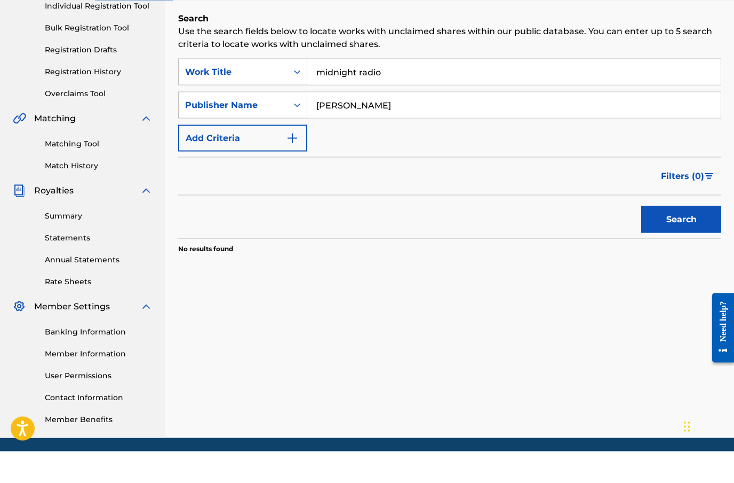
click at [690, 238] on button "Search" at bounding box center [682, 251] width 80 height 27
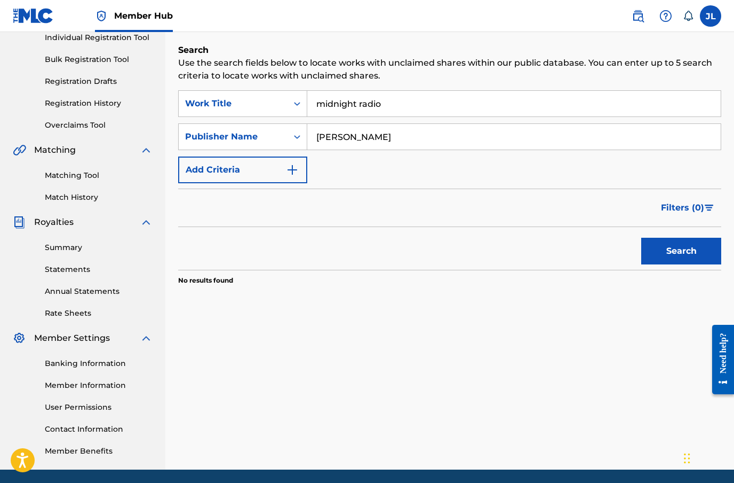
click at [460, 137] on input "[PERSON_NAME]" at bounding box center [514, 137] width 414 height 26
type input "J"
type input "Foxx"
click at [692, 246] on button "Search" at bounding box center [682, 251] width 80 height 27
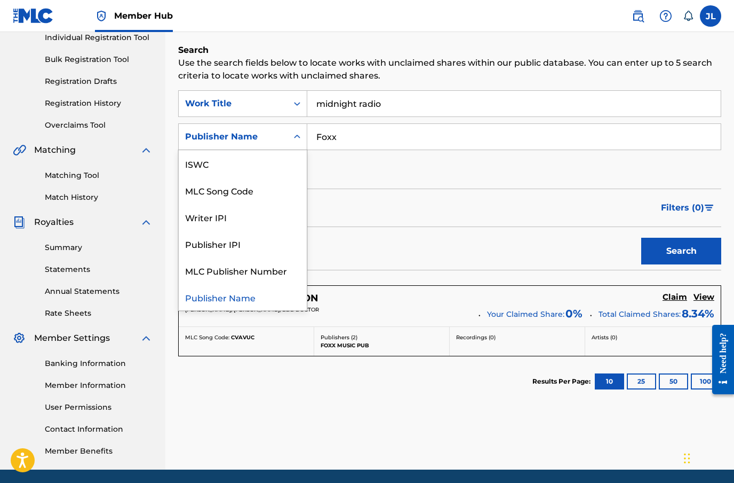
click at [269, 225] on div "Writer IPI" at bounding box center [243, 216] width 128 height 27
click at [269, 170] on div "Writer Name" at bounding box center [243, 163] width 128 height 27
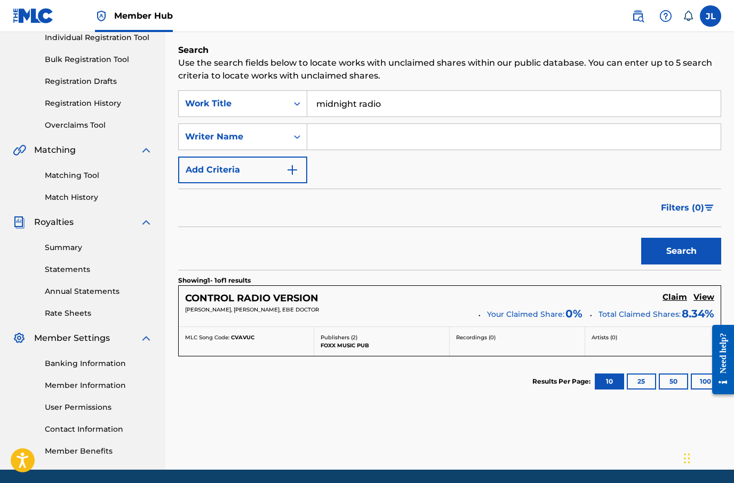
click at [355, 133] on input "Search Form" at bounding box center [514, 137] width 414 height 26
click at [689, 238] on button "Search" at bounding box center [682, 251] width 80 height 27
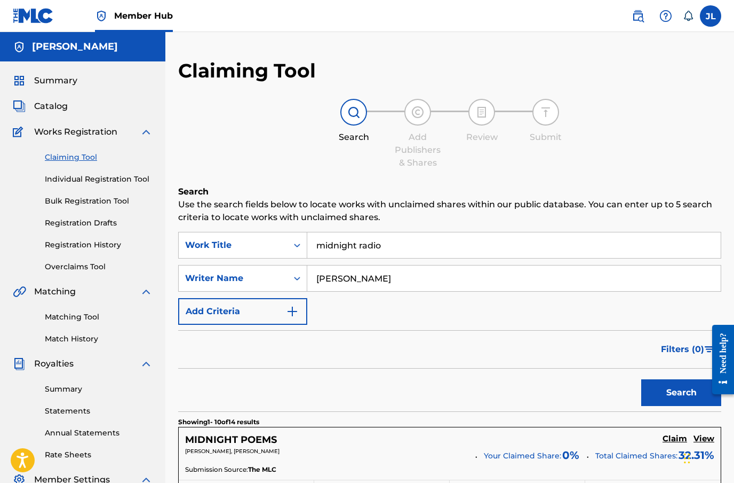
click at [658, 283] on input "[PERSON_NAME]" at bounding box center [514, 278] width 414 height 26
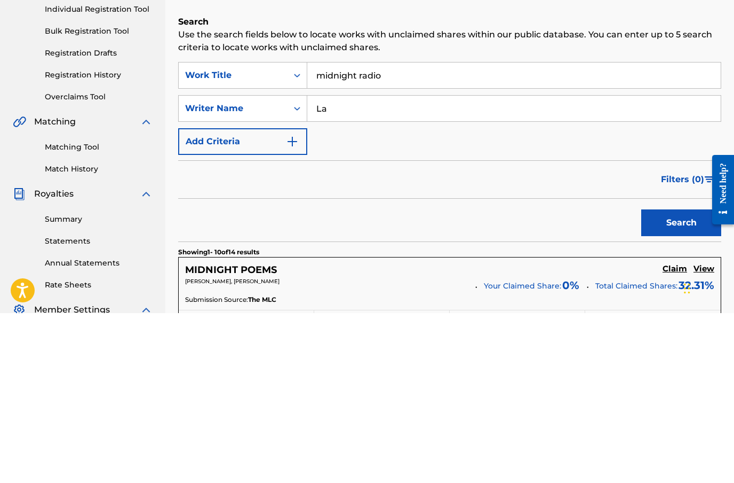
type input "L"
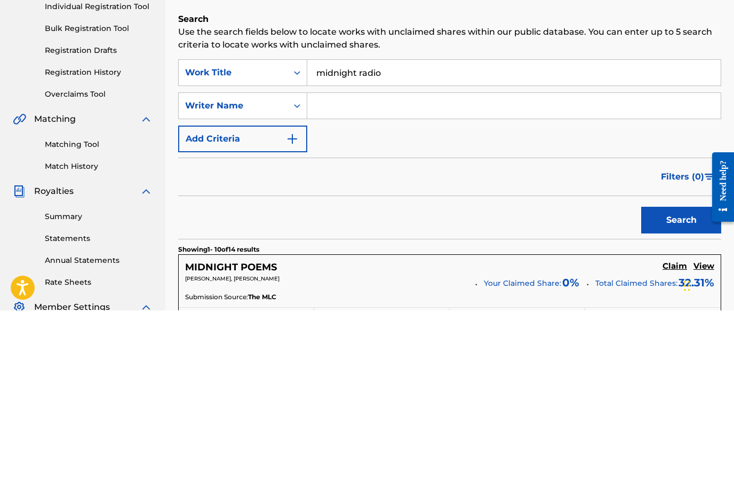
click at [682, 379] on button "Search" at bounding box center [682, 392] width 80 height 27
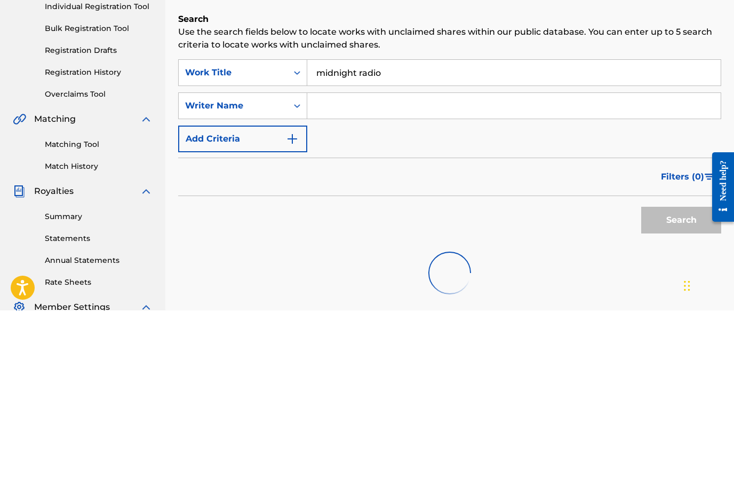
scroll to position [141, 0]
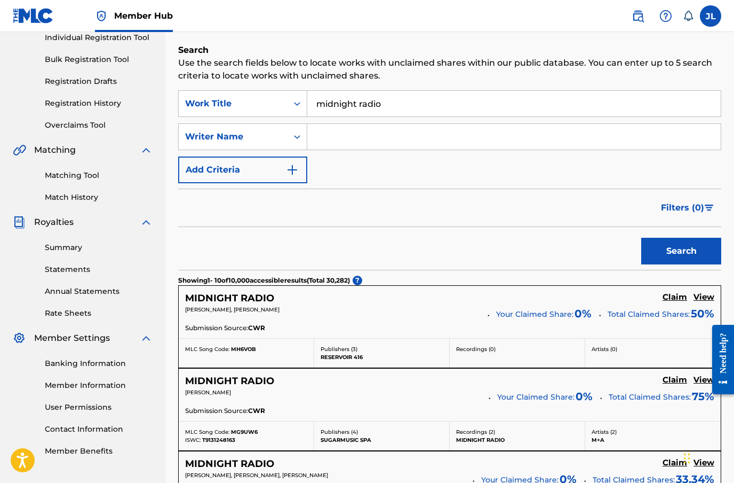
click at [696, 207] on span "Filters ( 0 )" at bounding box center [682, 207] width 43 height 13
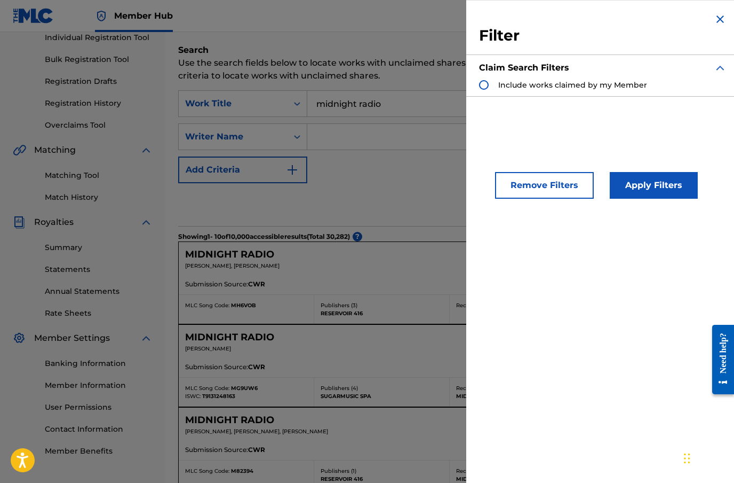
click at [483, 85] on div "Search Form" at bounding box center [484, 85] width 10 height 10
click at [656, 181] on button "Apply Filters" at bounding box center [654, 185] width 88 height 27
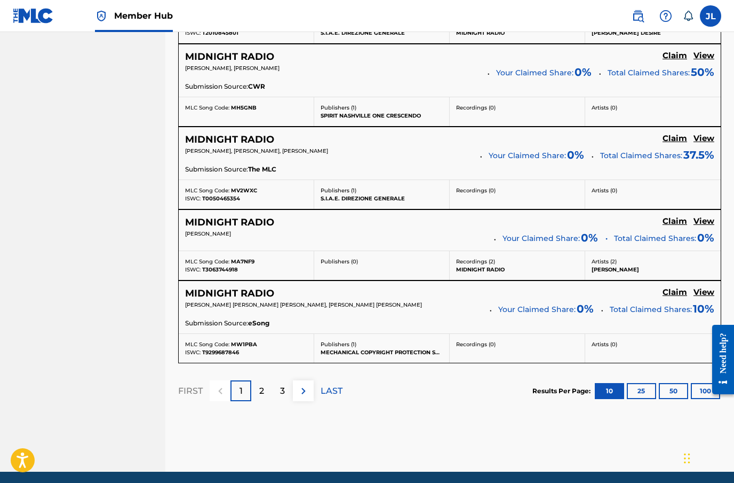
scroll to position [879, 0]
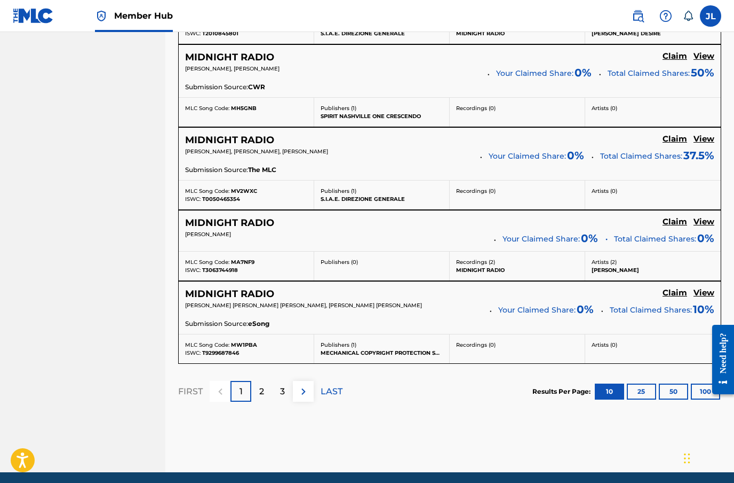
click at [306, 389] on img at bounding box center [303, 391] width 13 height 13
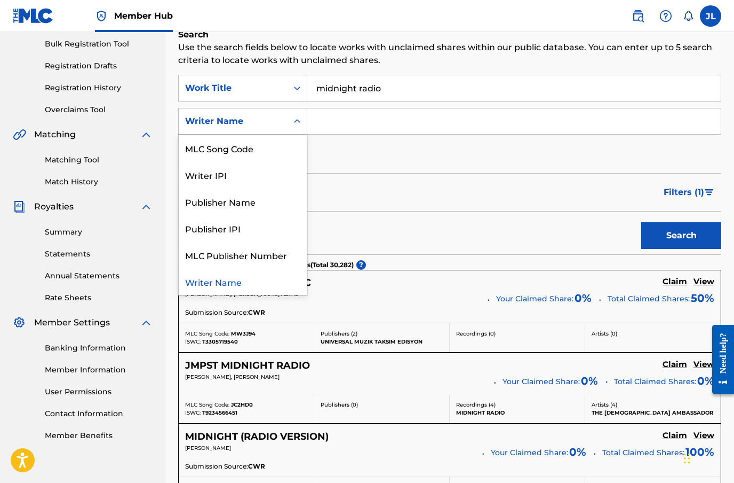
scroll to position [135, 0]
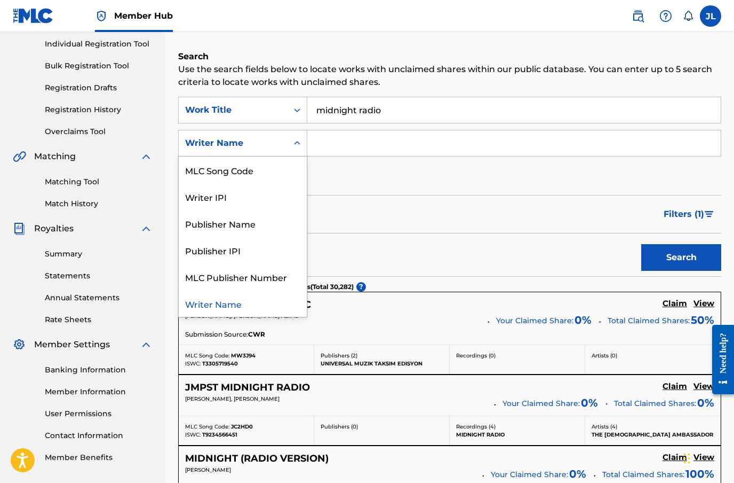
click at [254, 226] on div "Publisher Name" at bounding box center [243, 223] width 128 height 27
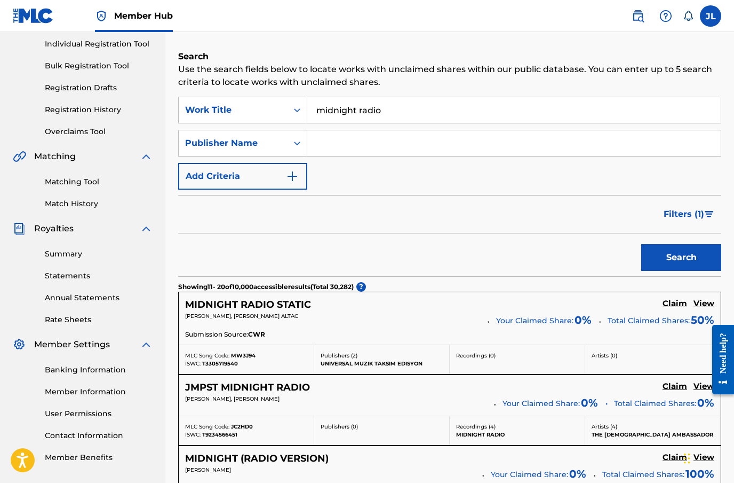
click at [355, 144] on input "Search Form" at bounding box center [514, 143] width 414 height 26
click at [328, 140] on input "Search Form" at bounding box center [514, 143] width 414 height 26
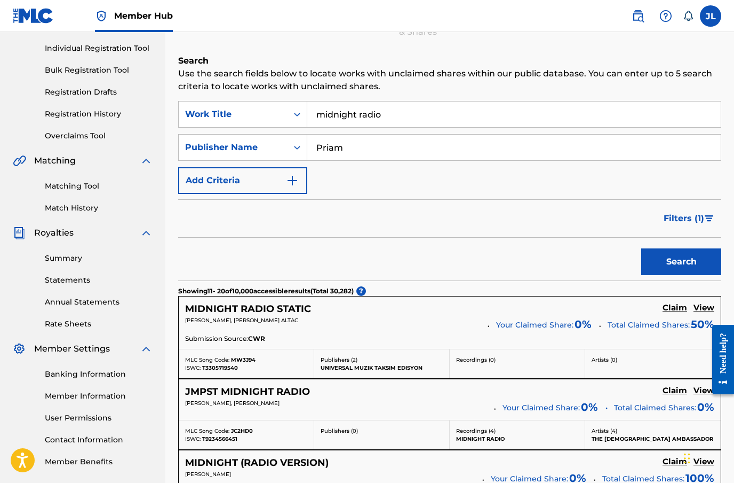
scroll to position [122, 0]
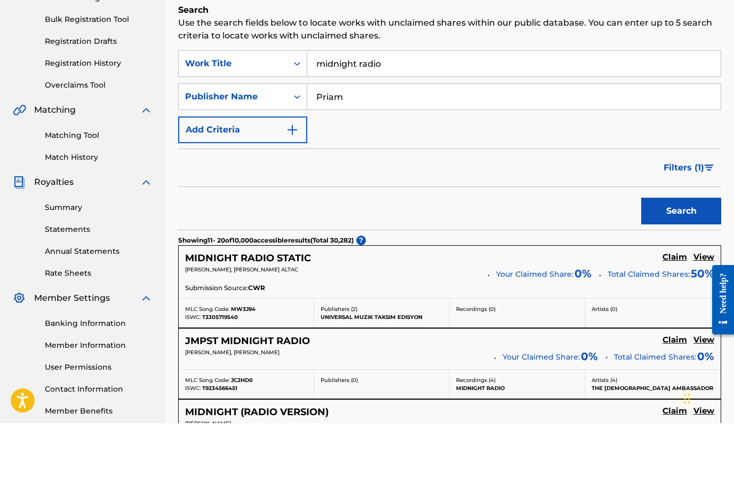
click at [693, 257] on button "Search" at bounding box center [682, 270] width 80 height 27
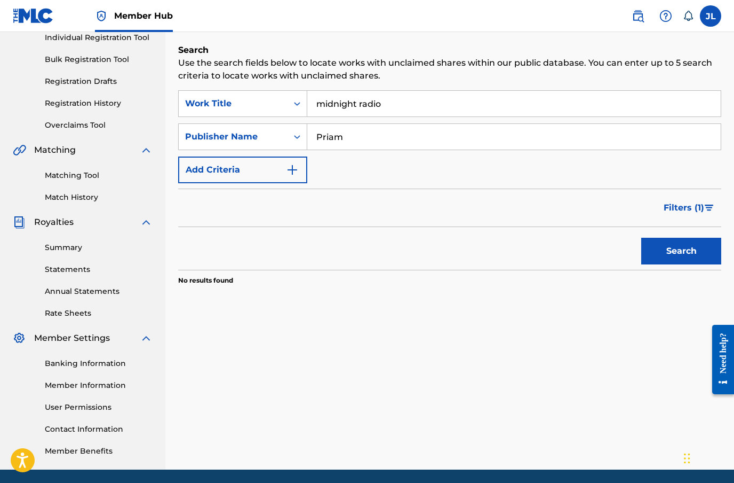
click at [388, 139] on input "Priam" at bounding box center [514, 137] width 414 height 26
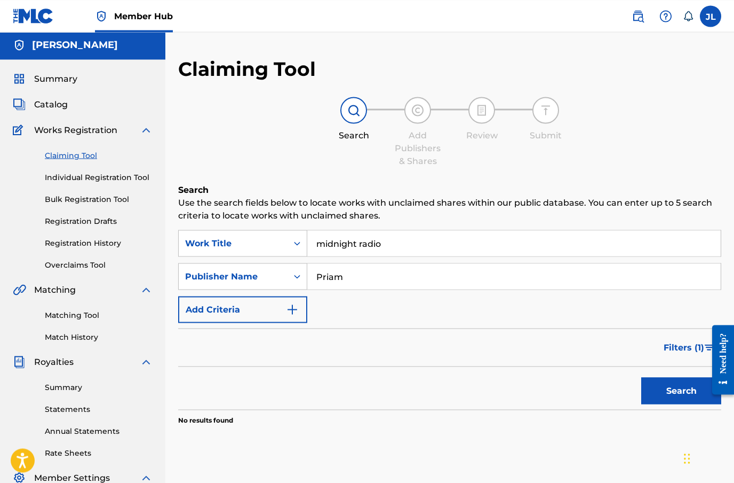
scroll to position [0, 0]
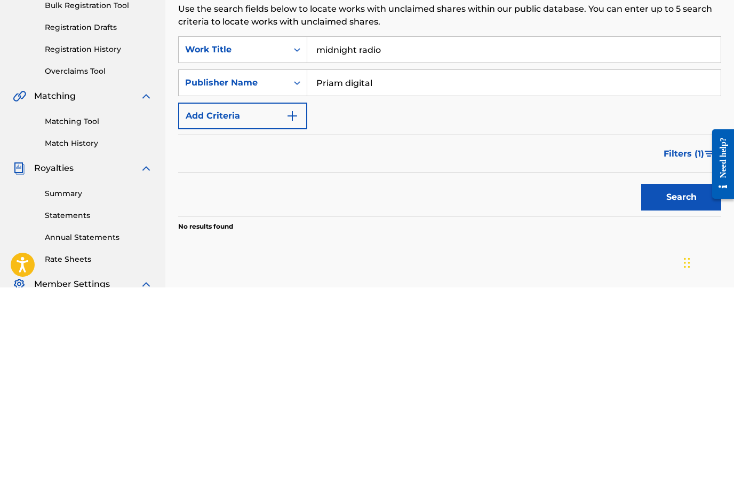
type input "Priam digital"
click at [678, 379] on button "Search" at bounding box center [682, 392] width 80 height 27
